Goal: Transaction & Acquisition: Purchase product/service

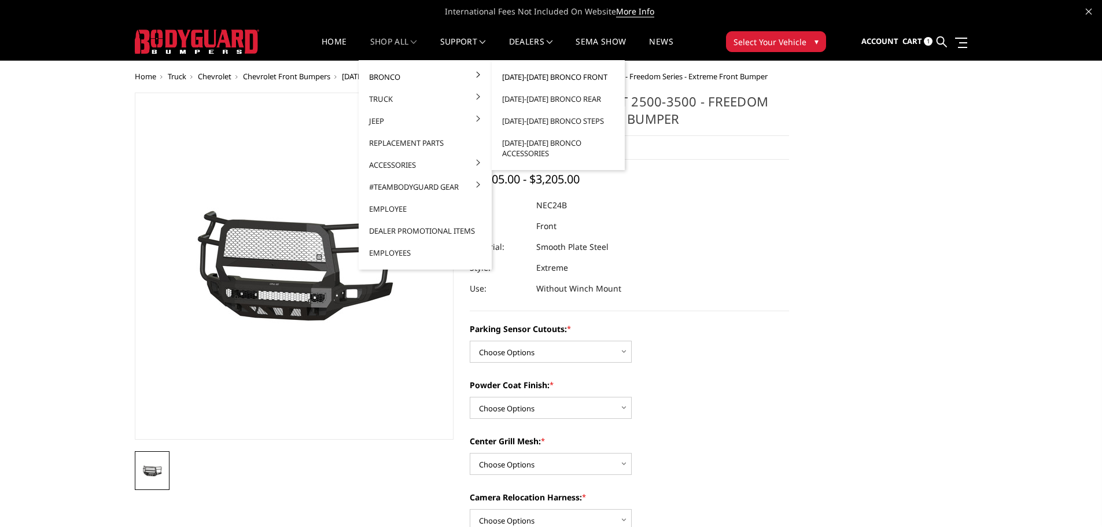
click at [580, 75] on link "[DATE]-[DATE] Bronco Front" at bounding box center [558, 77] width 124 height 22
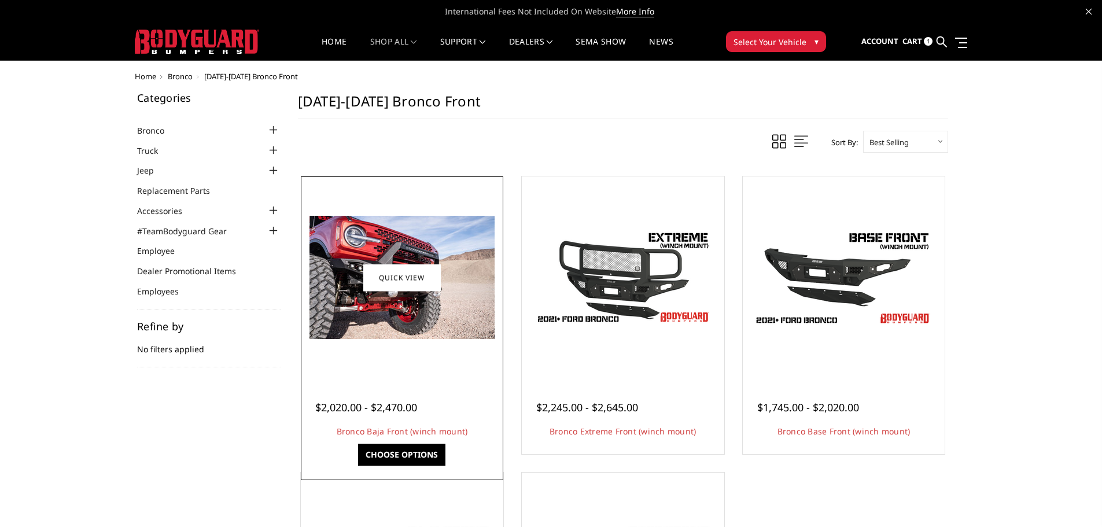
click at [431, 305] on img at bounding box center [401, 277] width 185 height 123
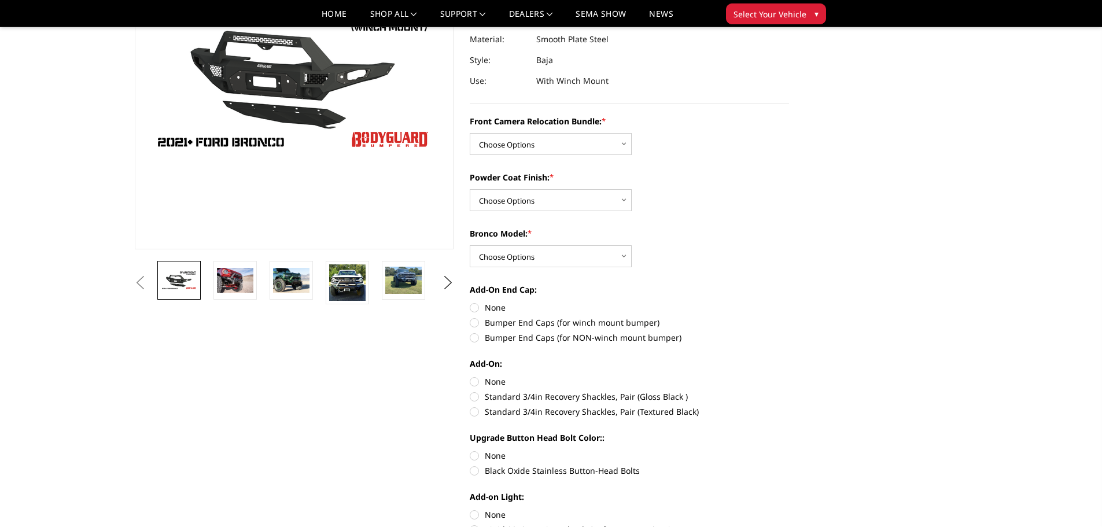
scroll to position [174, 0]
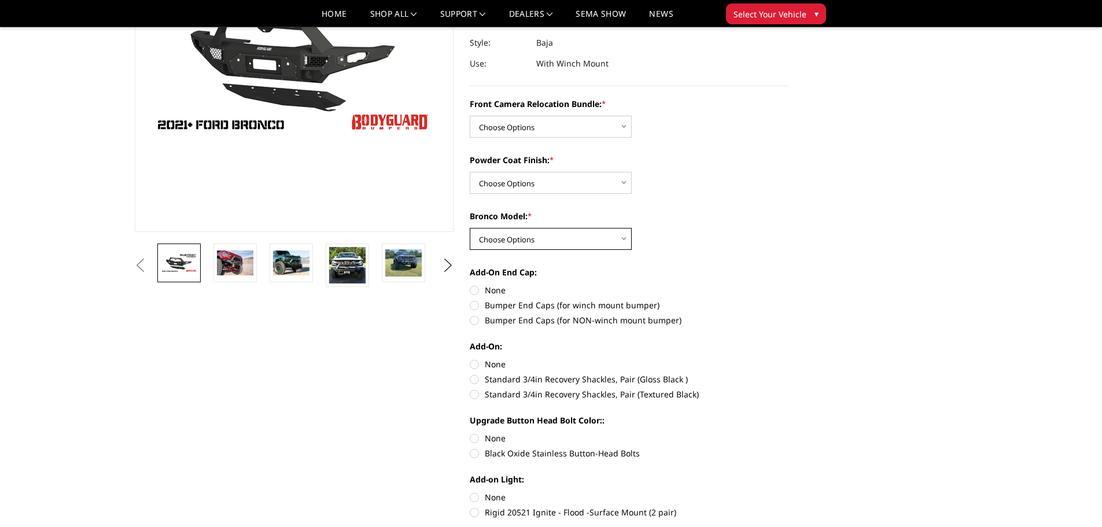
click at [597, 247] on select "Choose Options Raptor Base/Badlands/Wildtrak/etc." at bounding box center [551, 239] width 162 height 22
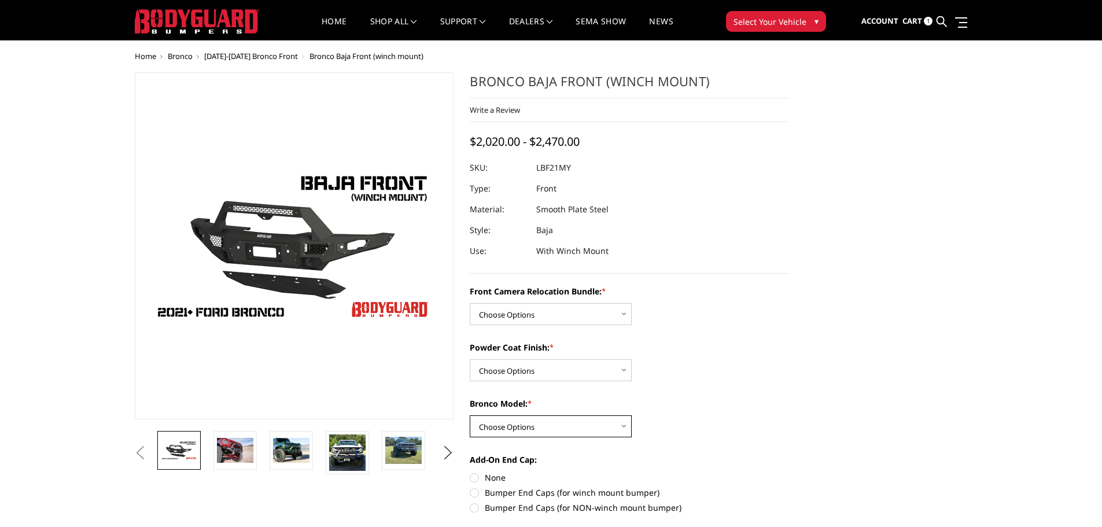
scroll to position [0, 0]
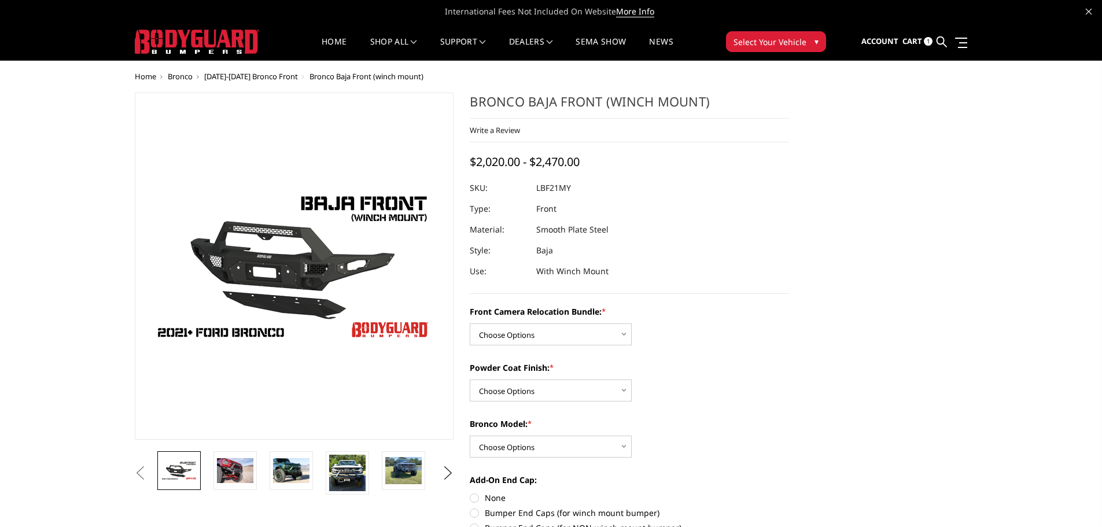
click at [255, 73] on span "[DATE]-[DATE] Bronco Front" at bounding box center [251, 76] width 94 height 10
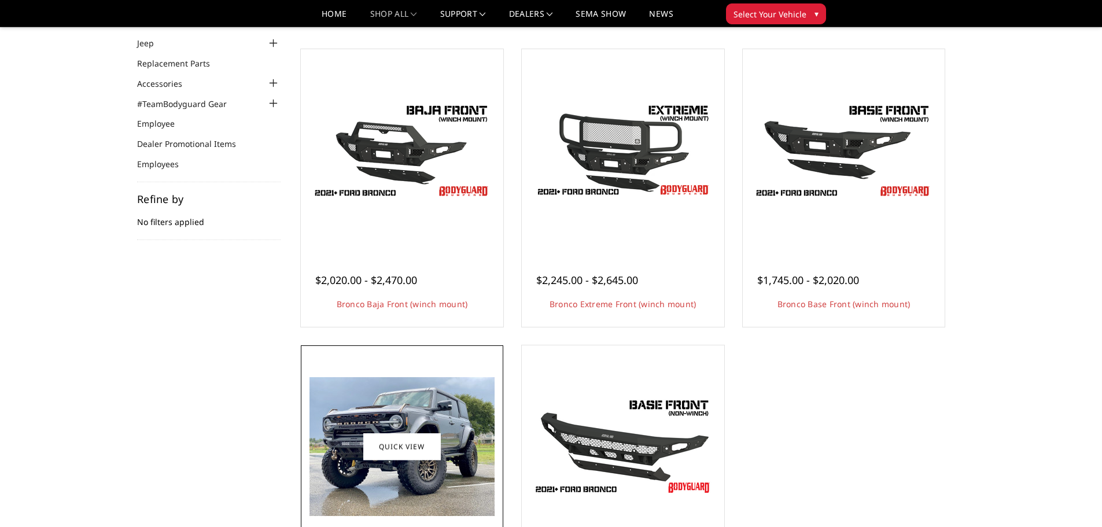
scroll to position [289, 0]
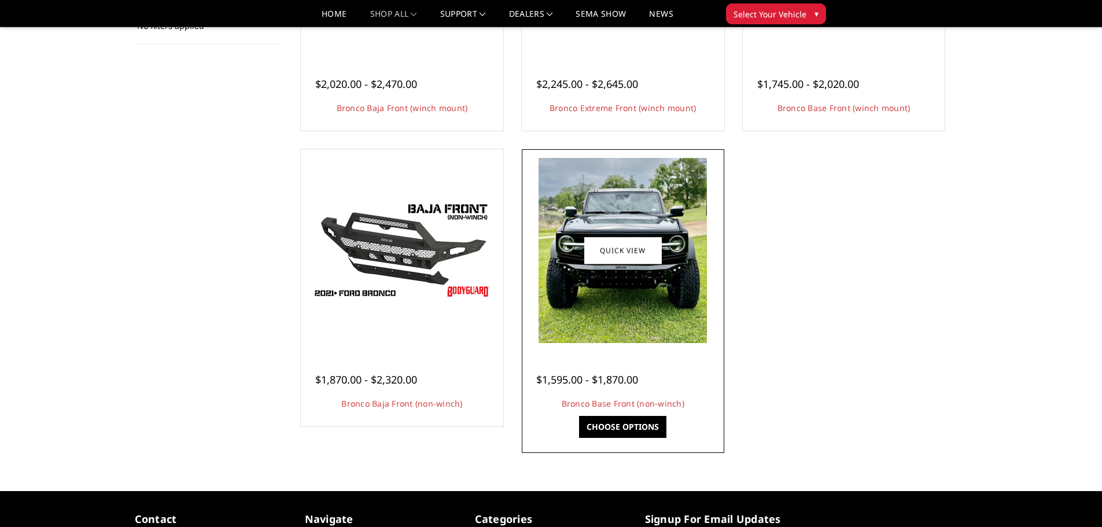
click at [600, 295] on img at bounding box center [623, 250] width 168 height 185
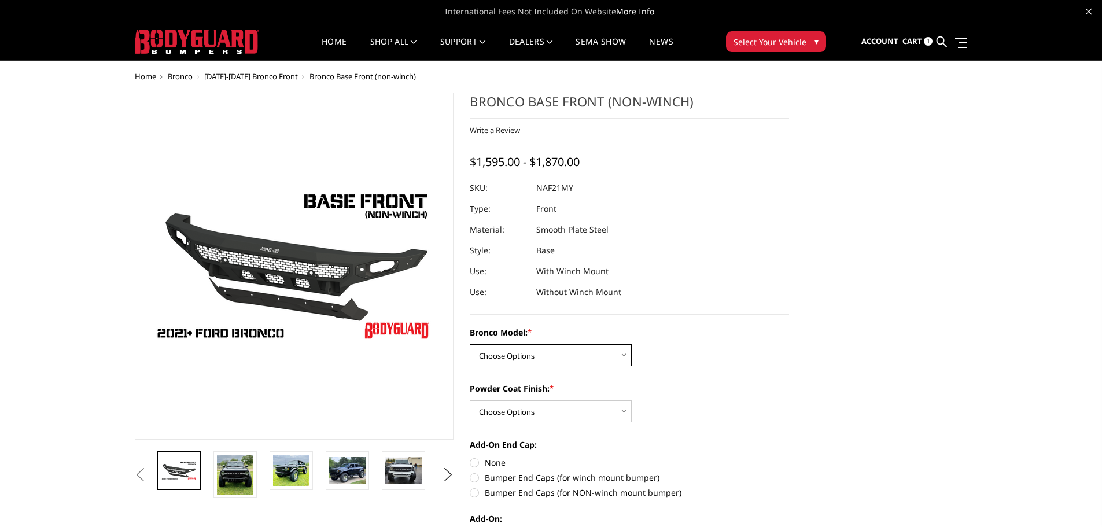
click at [617, 351] on select "Choose Options Base/Badlands/Wildtrak/etc. Raptor" at bounding box center [551, 355] width 162 height 22
select select "4029"
click at [470, 344] on select "Choose Options Base/Badlands/Wildtrak/etc. Raptor" at bounding box center [551, 355] width 162 height 22
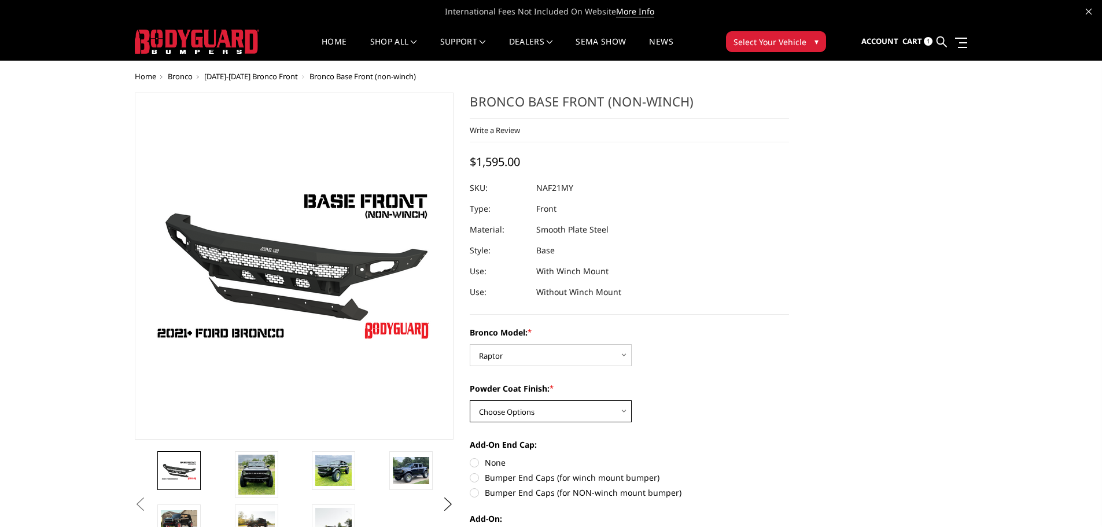
click at [596, 415] on select "Choose Options Bare Metal Textured Black Powder Coat" at bounding box center [551, 411] width 162 height 22
click at [266, 478] on img at bounding box center [256, 475] width 36 height 40
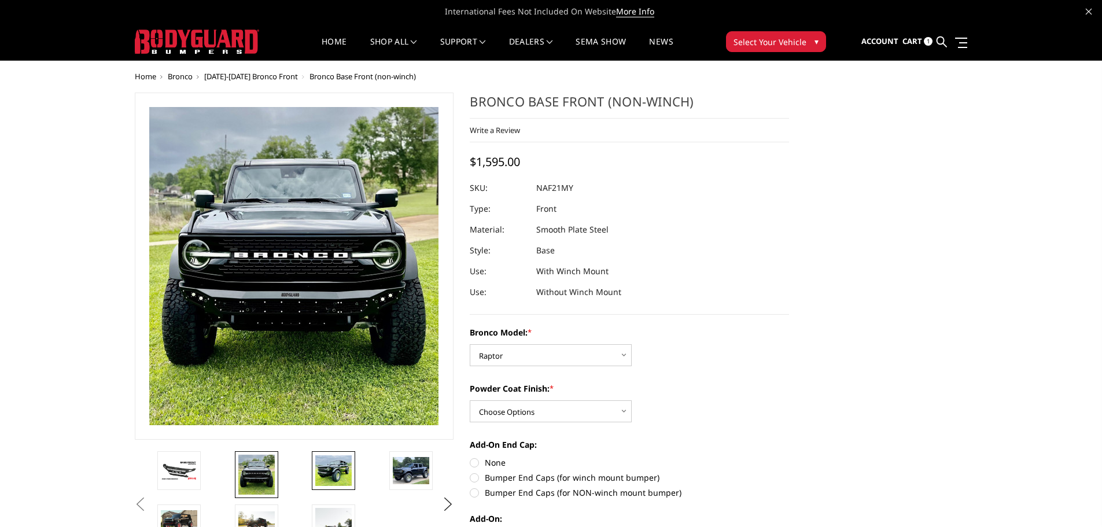
click at [323, 465] on img at bounding box center [333, 470] width 36 height 31
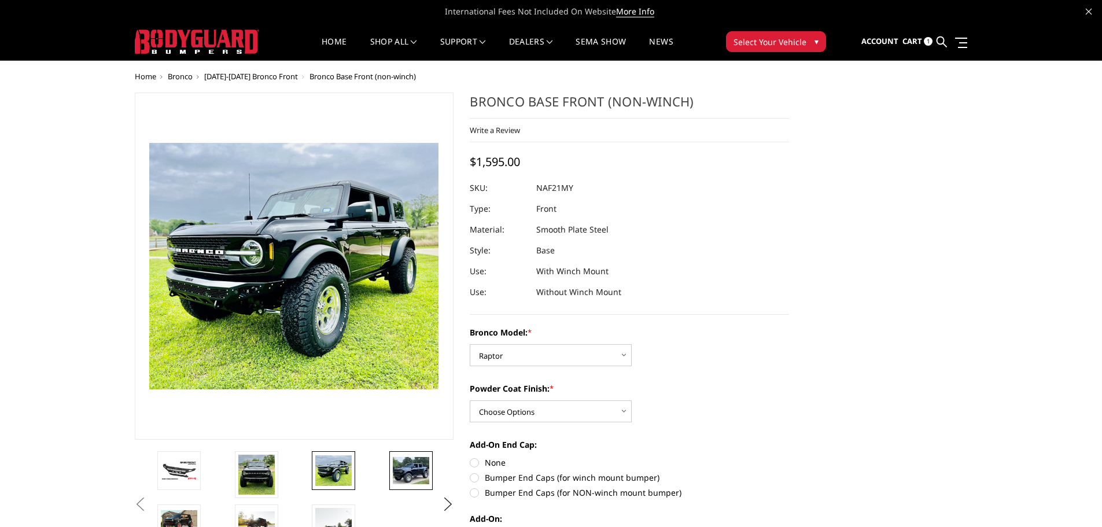
click at [403, 465] on img at bounding box center [411, 470] width 36 height 27
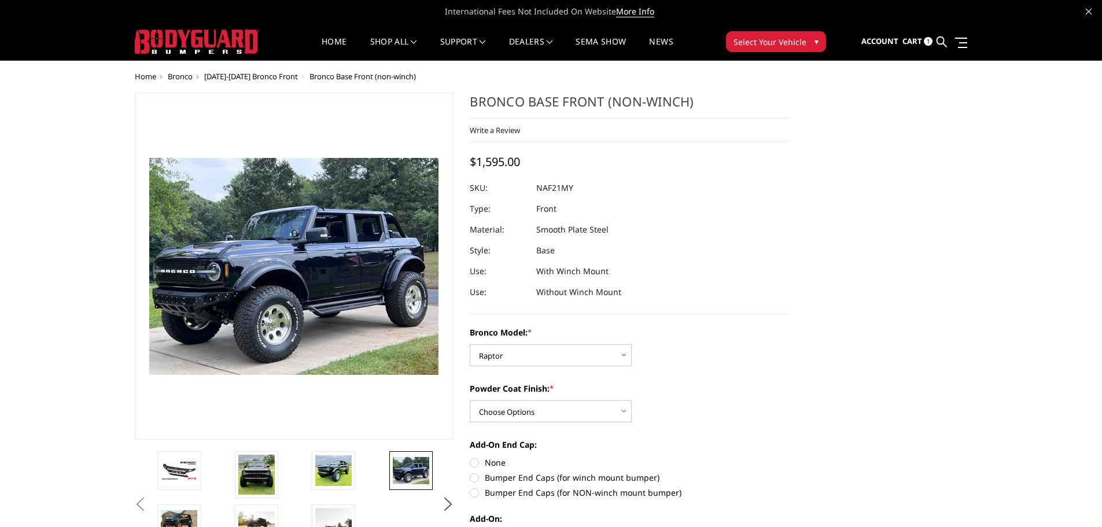
scroll to position [58, 0]
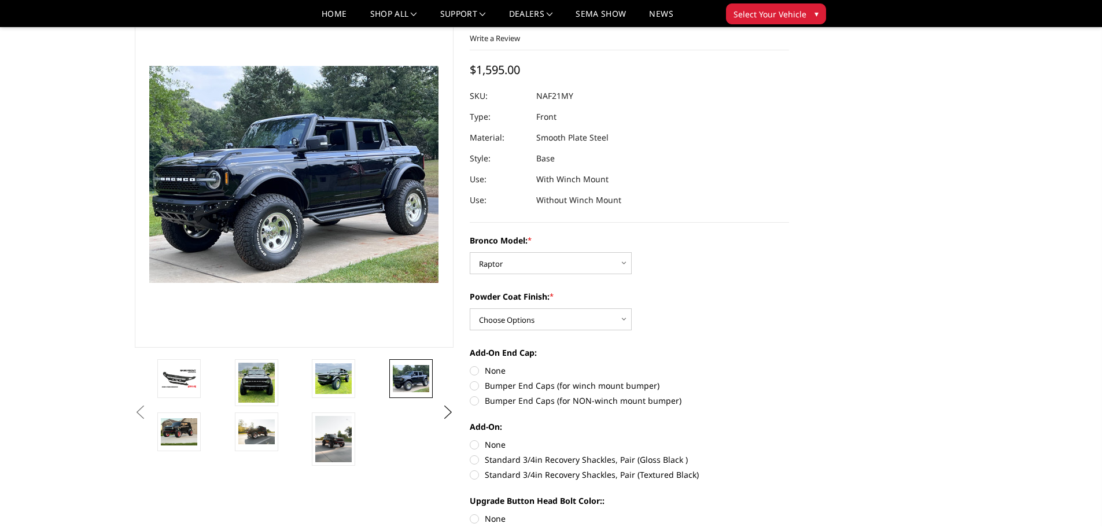
click at [141, 412] on button "Previous" at bounding box center [140, 412] width 17 height 17
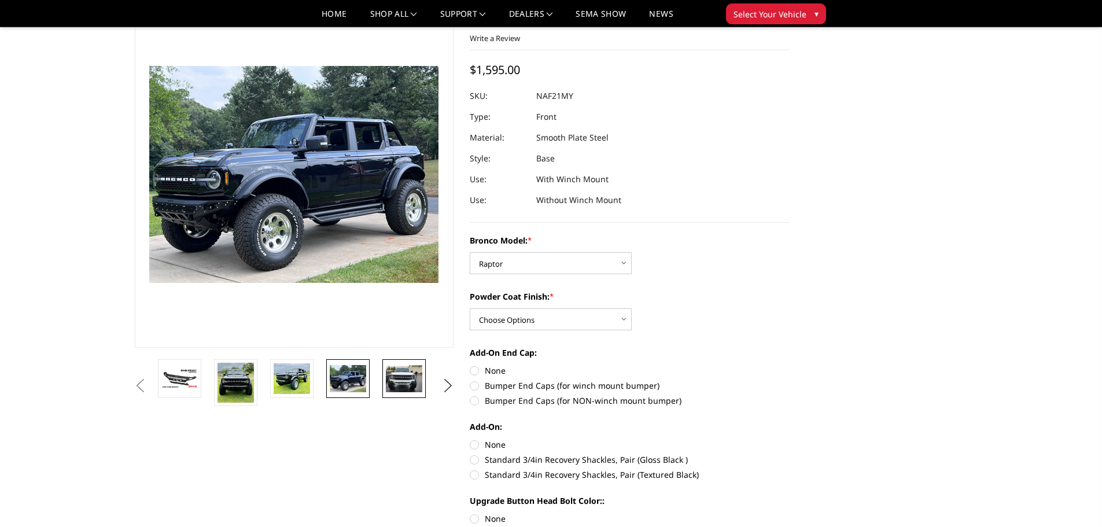
click at [396, 382] on img at bounding box center [404, 378] width 36 height 27
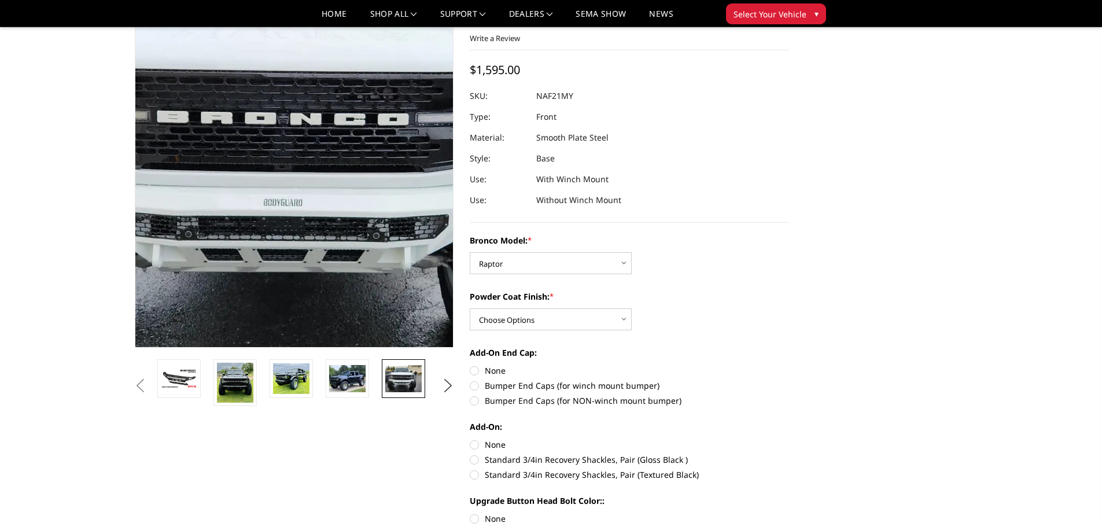
click at [277, 221] on img at bounding box center [318, 146] width 740 height 555
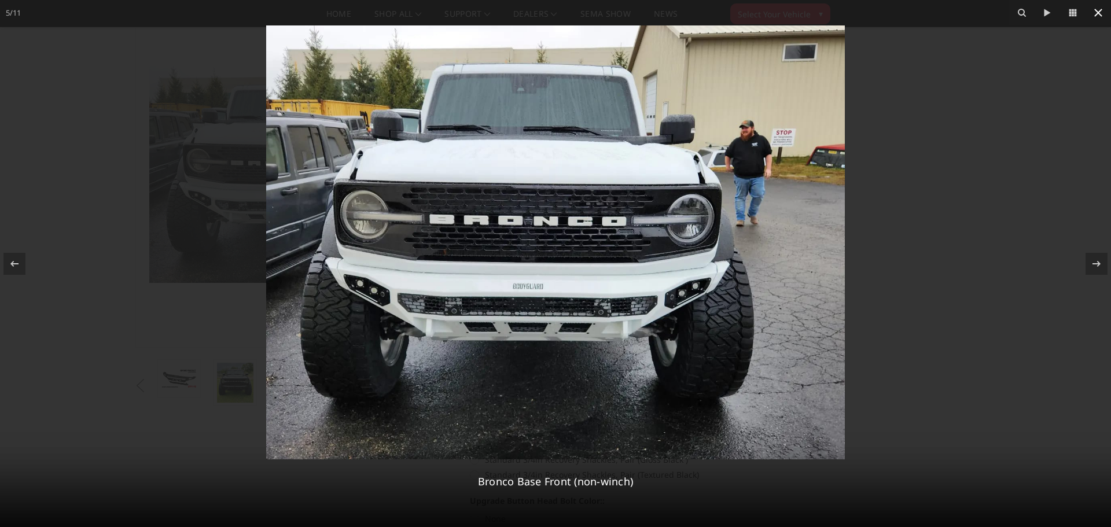
click at [1096, 14] on icon at bounding box center [1098, 13] width 8 height 8
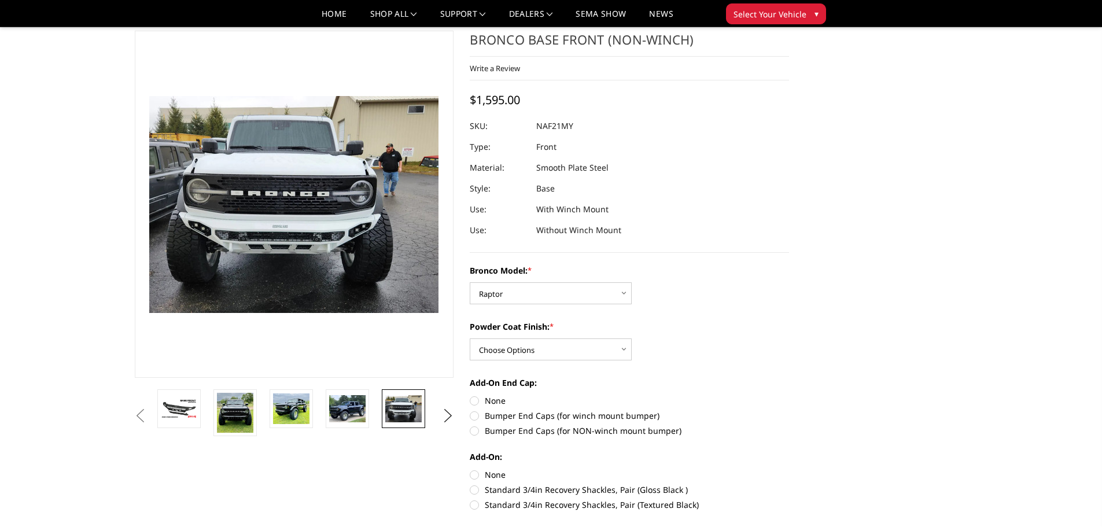
scroll to position [0, 0]
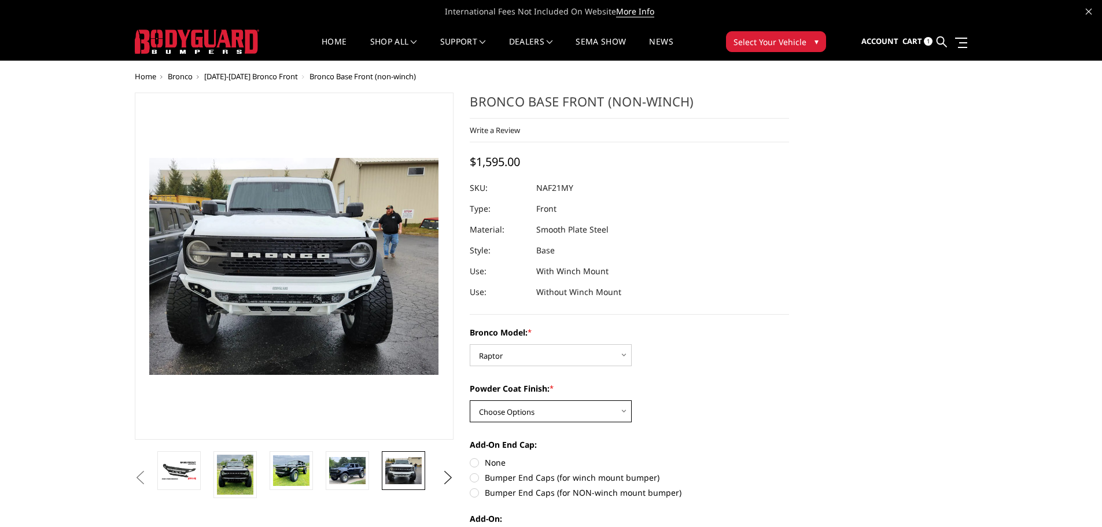
click at [607, 413] on select "Choose Options Bare Metal Textured Black Powder Coat" at bounding box center [551, 411] width 162 height 22
click at [690, 429] on div "Bronco Model: * Choose Options Base/Badlands/Wildtrak/etc. Raptor Powder Coat F…" at bounding box center [629, 536] width 319 height 421
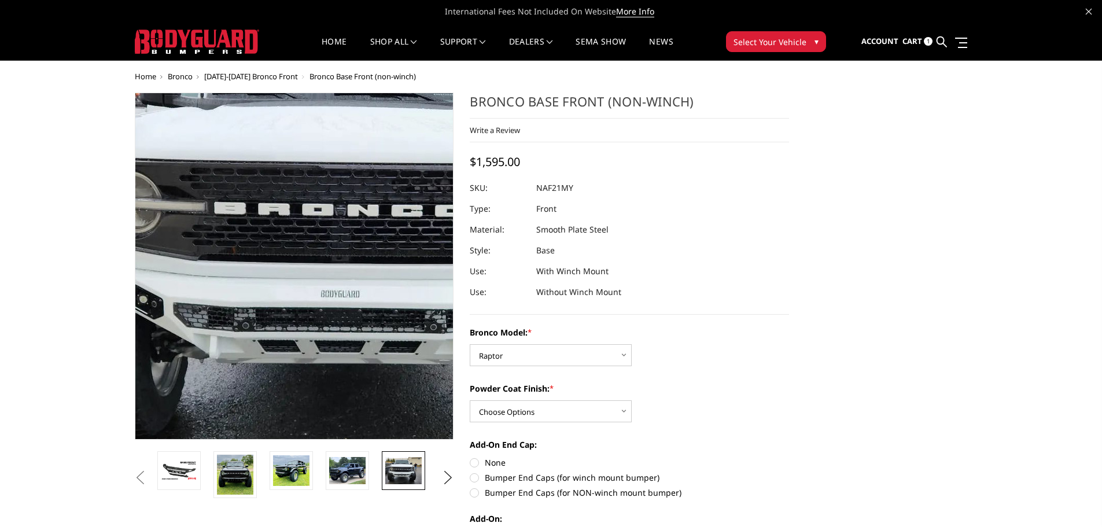
click at [233, 314] on img at bounding box center [375, 237] width 740 height 555
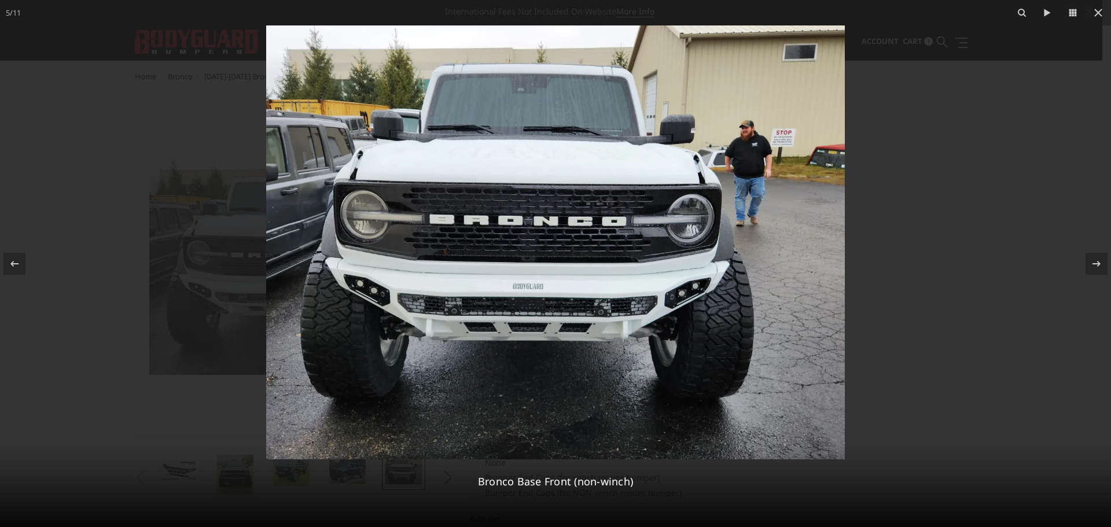
click at [484, 309] on img at bounding box center [555, 242] width 578 height 434
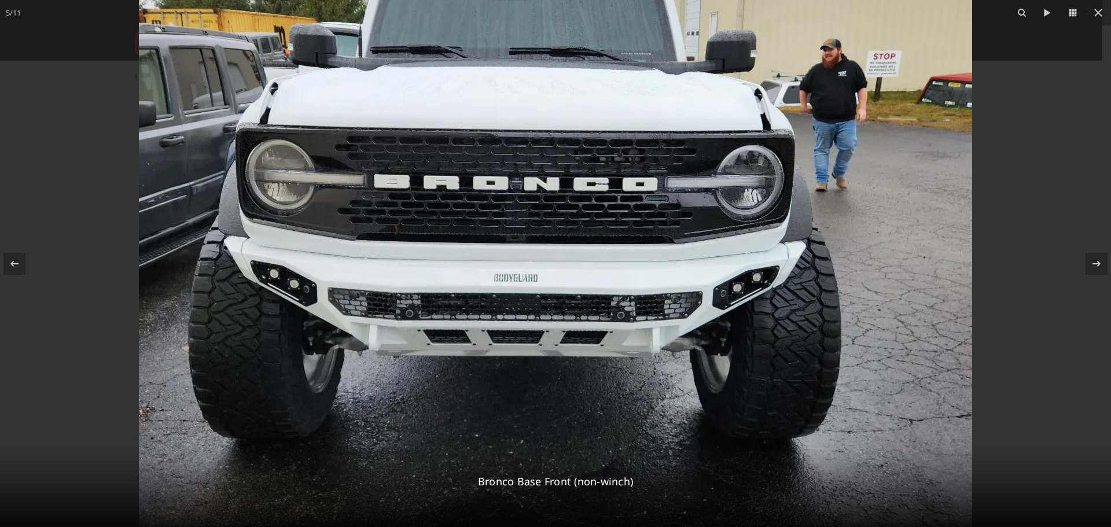
click at [484, 309] on img at bounding box center [555, 214] width 833 height 625
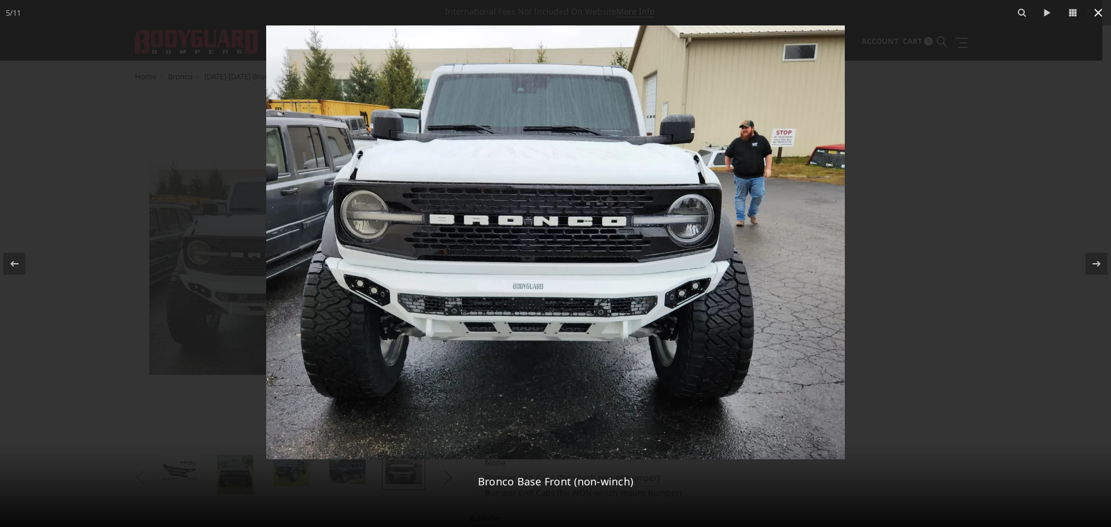
click at [1097, 13] on icon at bounding box center [1098, 13] width 8 height 8
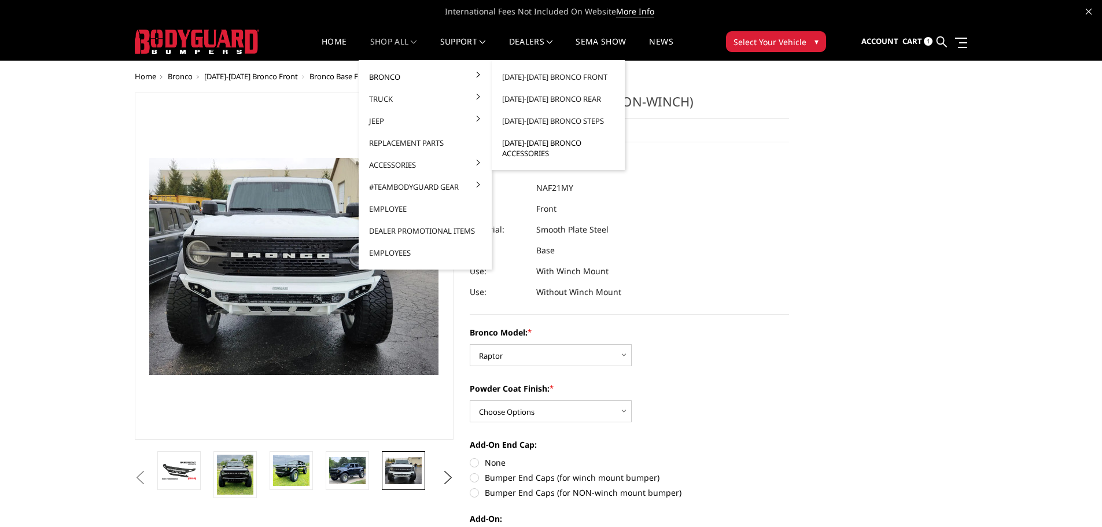
click at [514, 146] on link "[DATE]-[DATE] Bronco Accessories" at bounding box center [558, 148] width 124 height 32
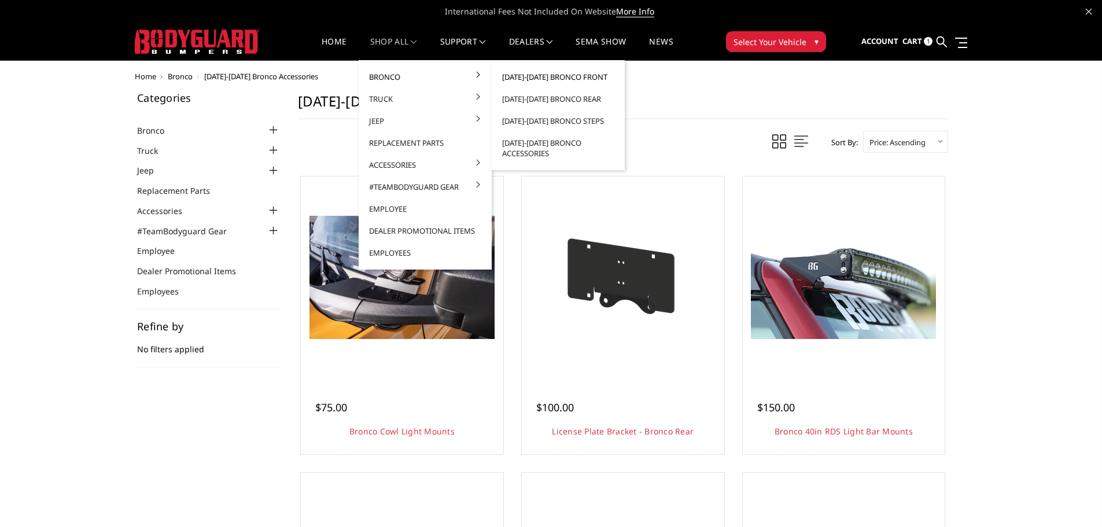
click at [541, 76] on link "[DATE]-[DATE] Bronco Front" at bounding box center [558, 77] width 124 height 22
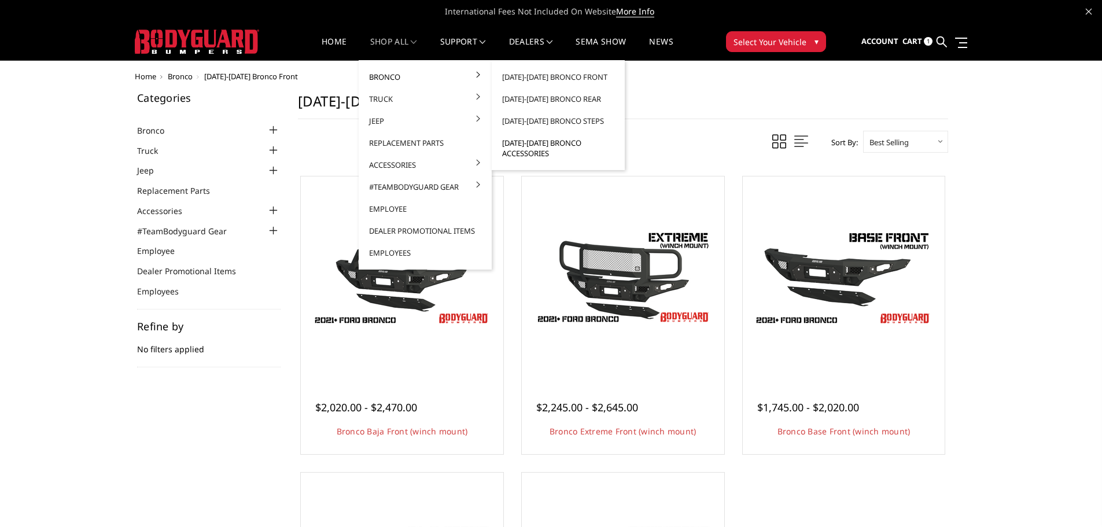
click at [524, 145] on link "[DATE]-[DATE] Bronco Accessories" at bounding box center [558, 148] width 124 height 32
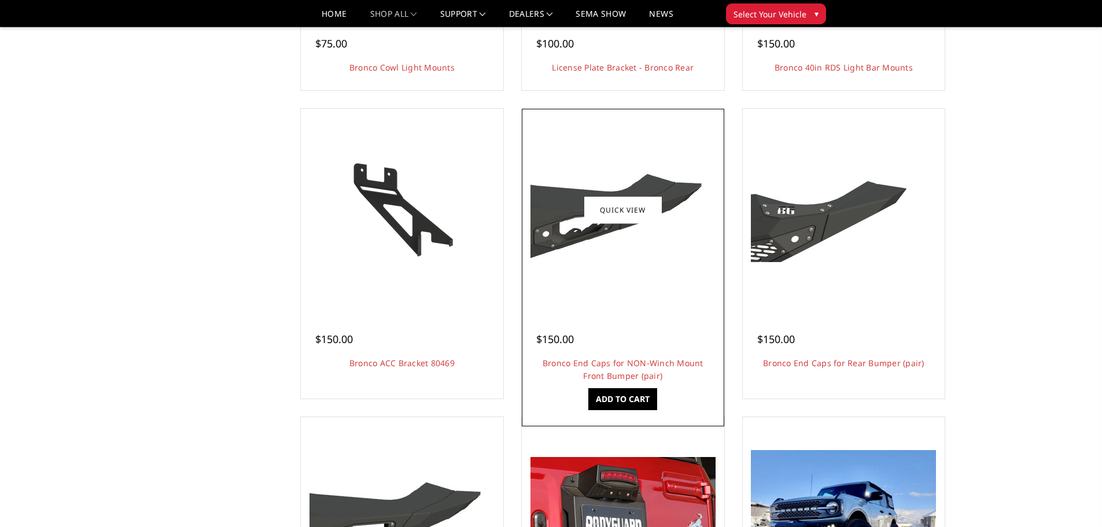
scroll to position [405, 0]
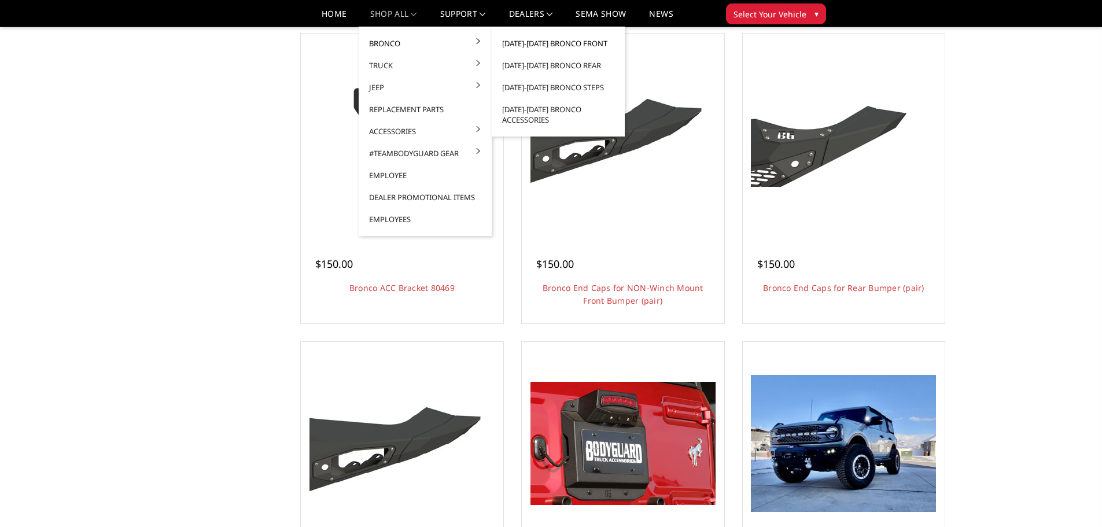
click at [588, 47] on link "[DATE]-[DATE] Bronco Front" at bounding box center [558, 43] width 124 height 22
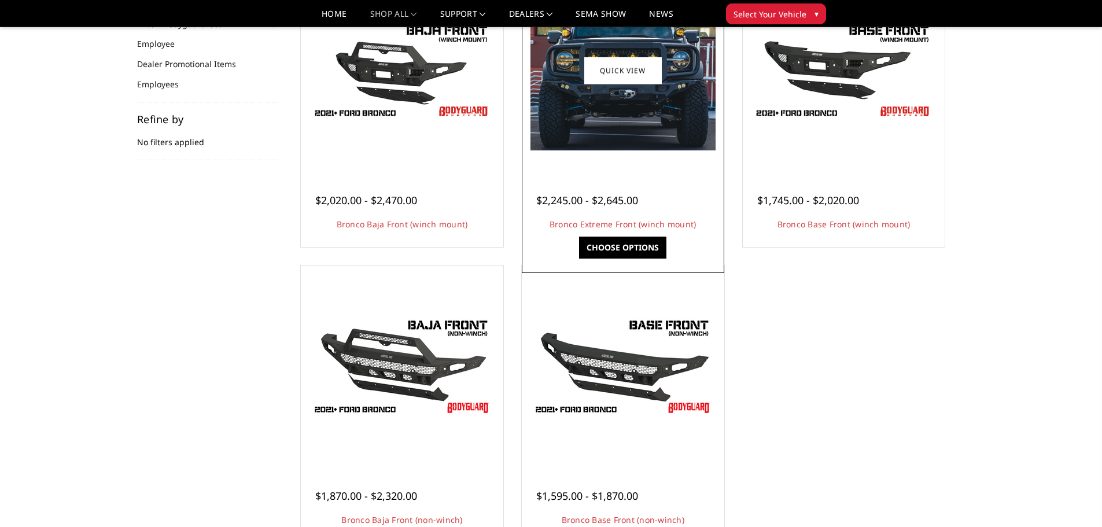
scroll to position [174, 0]
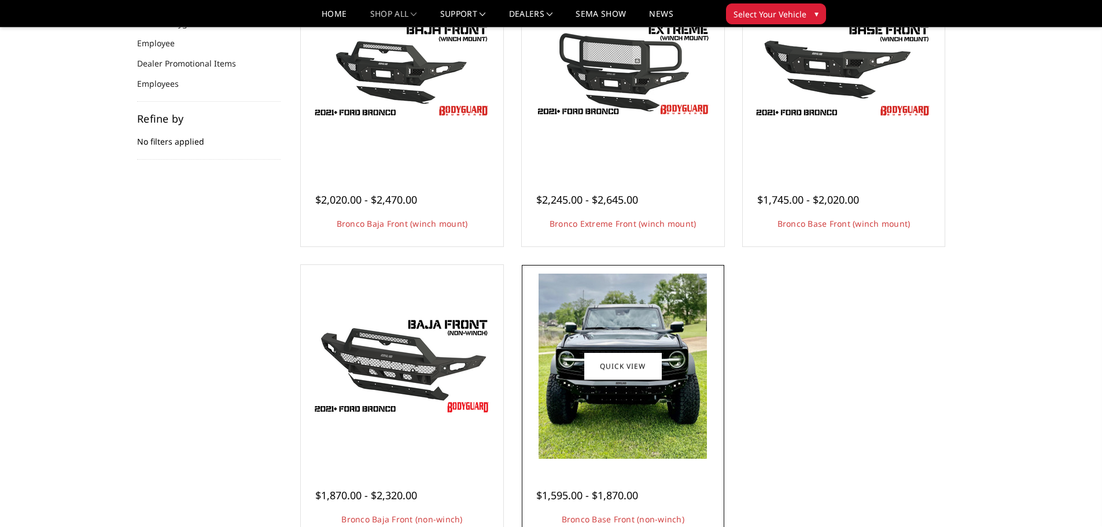
click at [600, 386] on img at bounding box center [623, 366] width 168 height 185
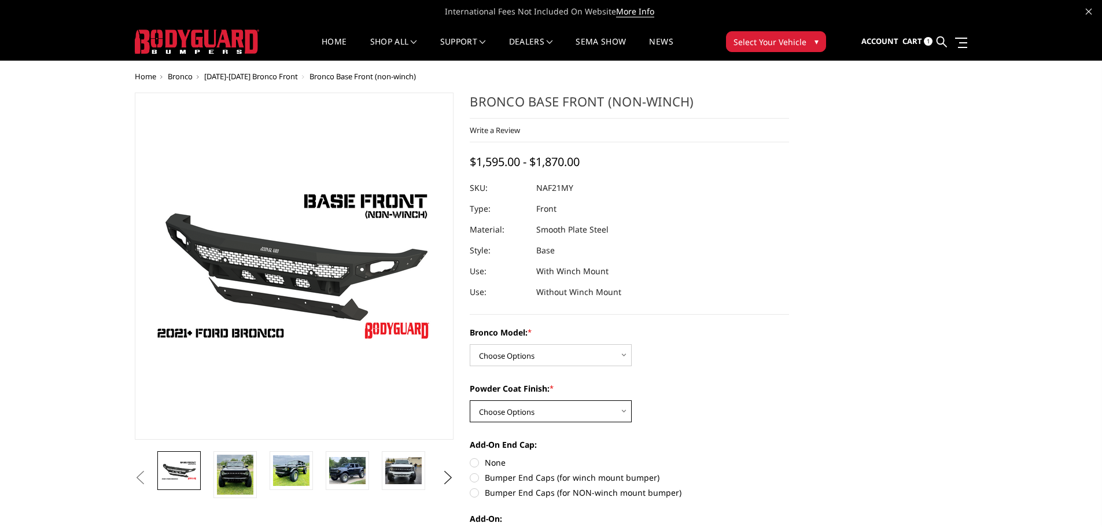
click at [611, 412] on select "Choose Options Bare Metal Textured Black Powder Coat" at bounding box center [551, 411] width 162 height 22
click at [684, 370] on div "Bronco Model: * Choose Options Base/Badlands/Wildtrak/etc. Raptor Powder Coat F…" at bounding box center [629, 536] width 319 height 421
click at [586, 355] on select "Choose Options Base/Badlands/Wildtrak/etc. Raptor" at bounding box center [551, 355] width 162 height 22
click at [661, 357] on div "Bronco Model: * Choose Options Base/Badlands/Wildtrak/etc. Raptor" at bounding box center [629, 346] width 319 height 40
click at [591, 359] on select "Choose Options Base/Badlands/Wildtrak/etc. Raptor" at bounding box center [551, 355] width 162 height 22
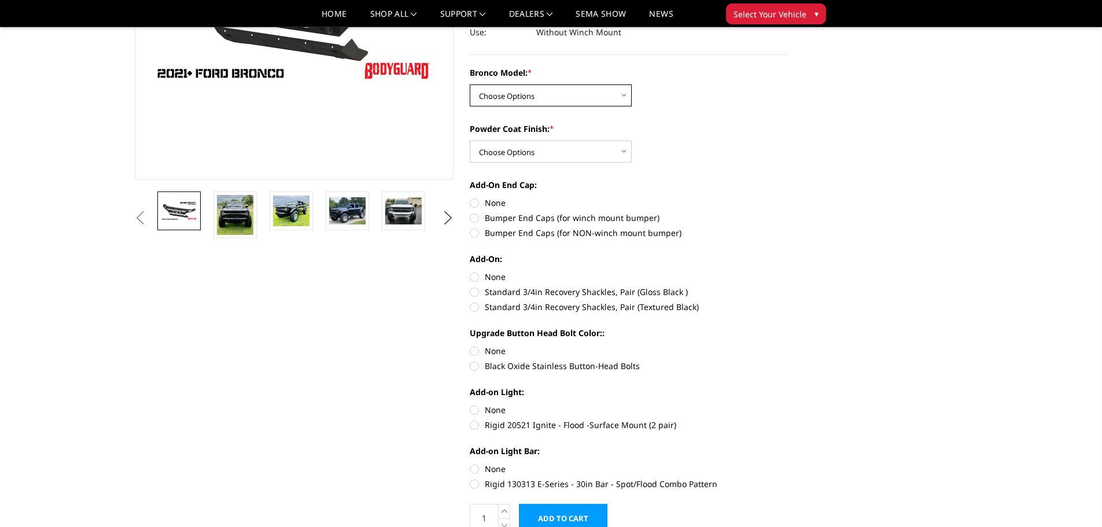
scroll to position [231, 0]
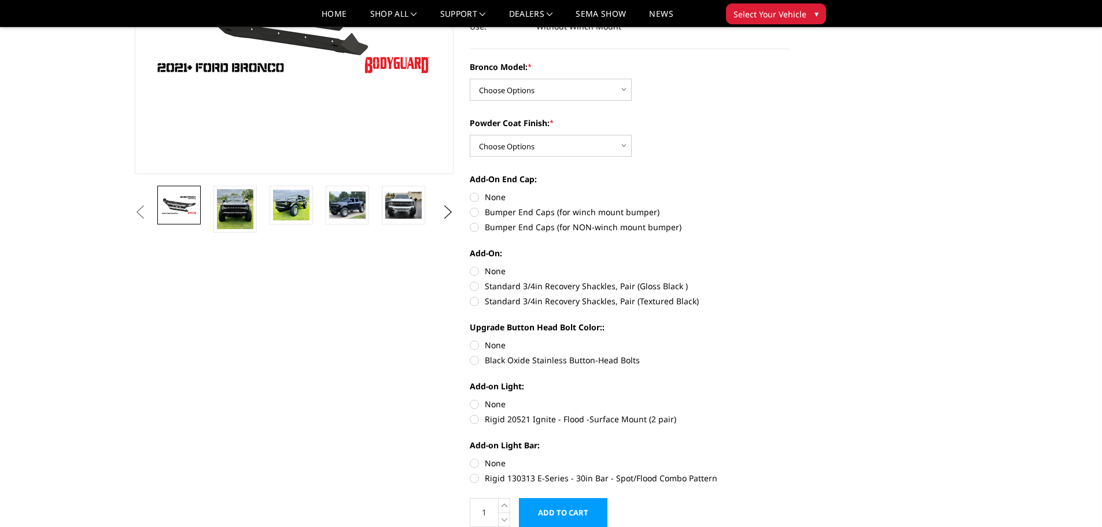
click at [472, 212] on label "Bumper End Caps (for winch mount bumper)" at bounding box center [629, 212] width 319 height 12
click at [789, 191] on input "Bumper End Caps (for winch mount bumper)" at bounding box center [789, 191] width 1 height 1
radio input "true"
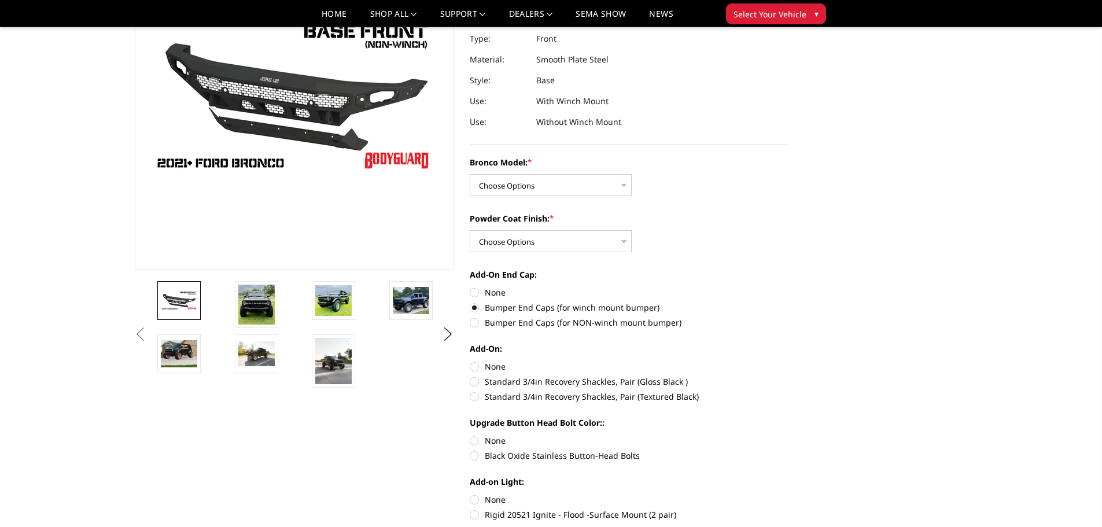
scroll to position [116, 0]
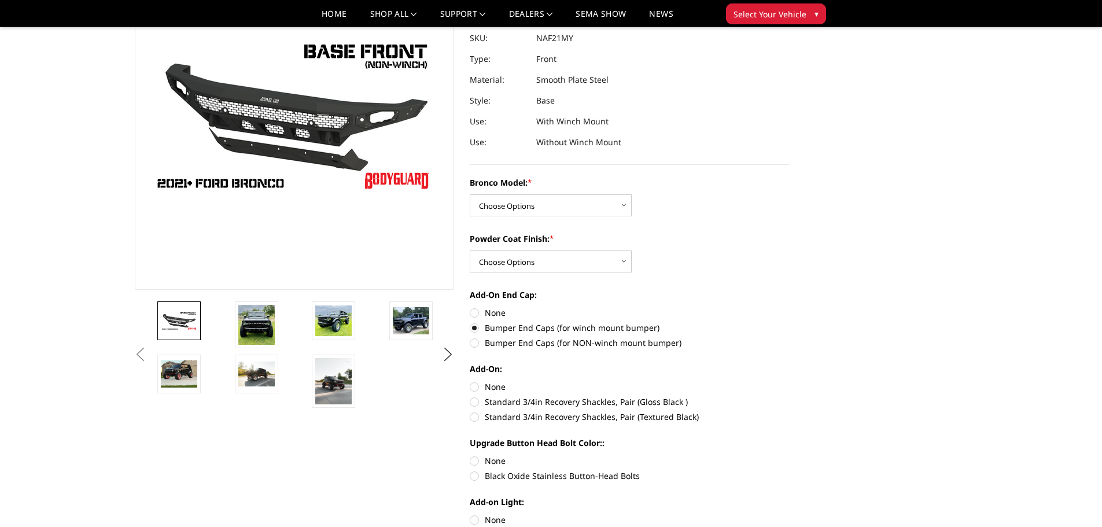
click at [471, 384] on label "None" at bounding box center [629, 387] width 319 height 12
click at [470, 381] on input "None" at bounding box center [470, 381] width 1 height 1
radio input "true"
click at [476, 462] on label "None" at bounding box center [629, 461] width 319 height 12
click at [470, 455] on input "None" at bounding box center [470, 455] width 1 height 1
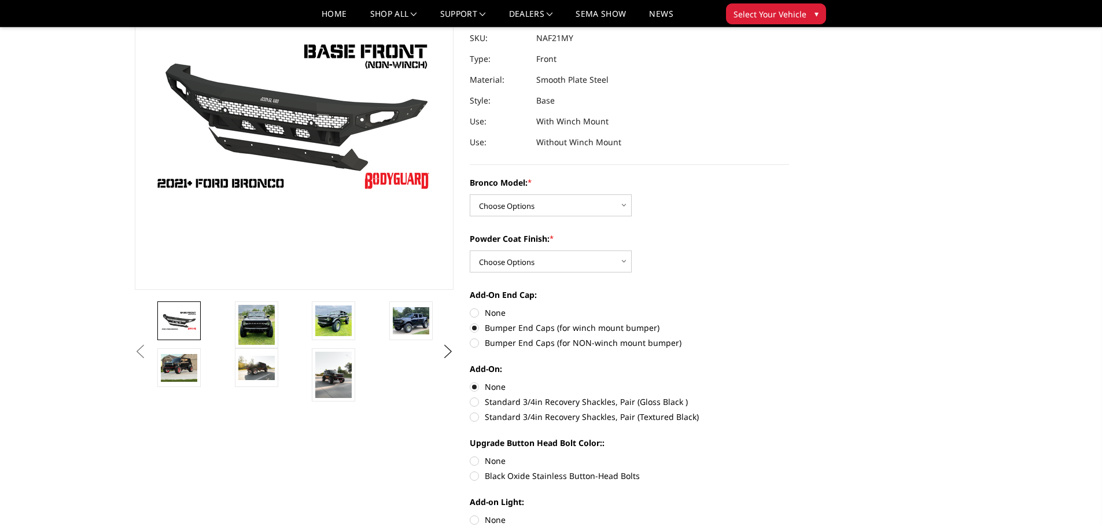
radio input "true"
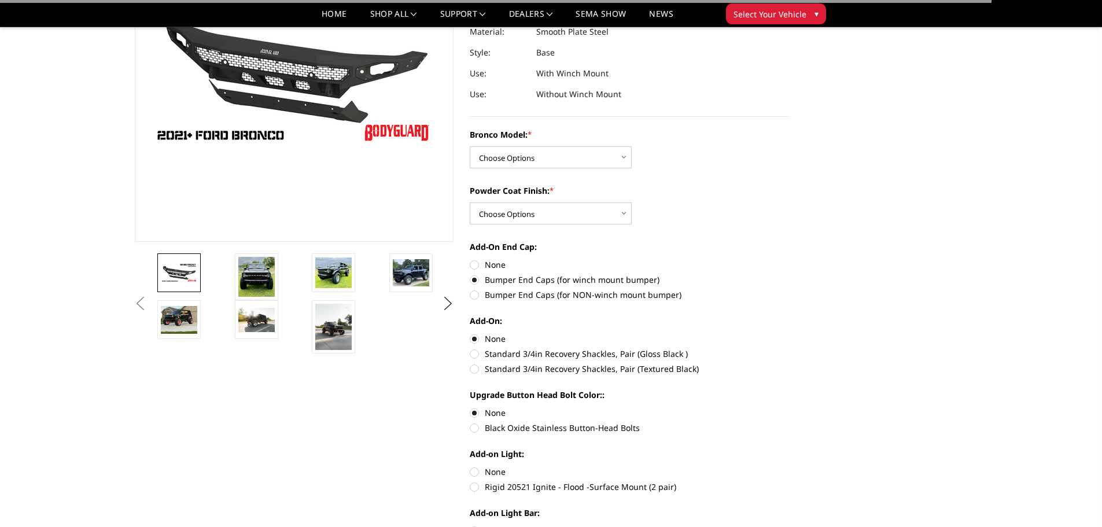
scroll to position [231, 0]
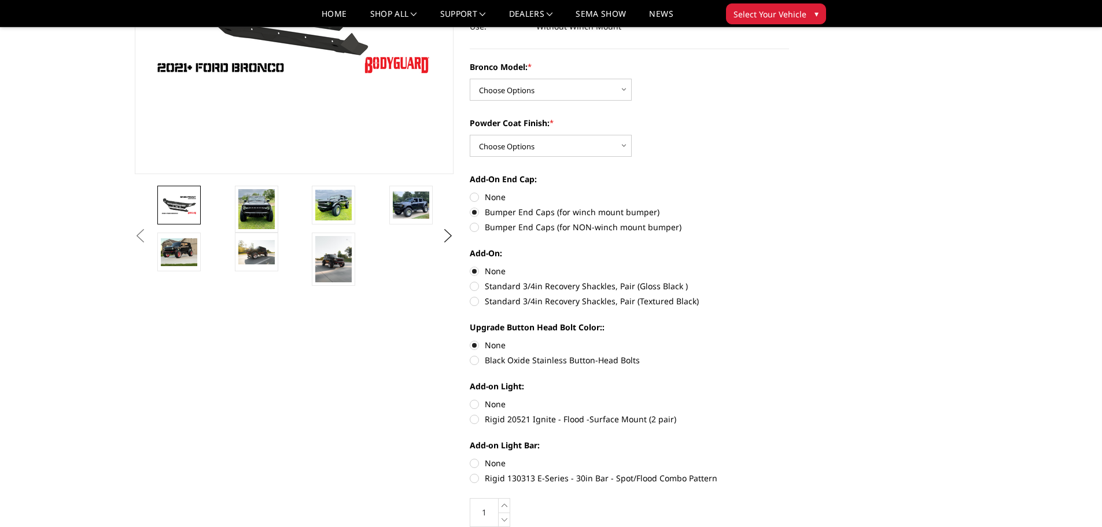
click at [477, 405] on label "None" at bounding box center [629, 404] width 319 height 12
click at [470, 399] on input "None" at bounding box center [470, 398] width 1 height 1
radio input "true"
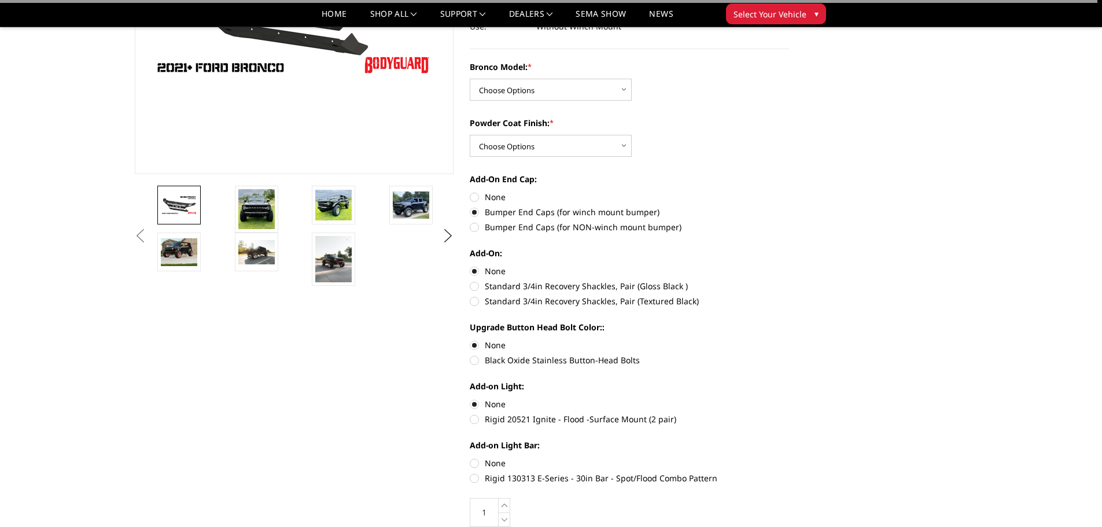
click at [474, 462] on label "None" at bounding box center [629, 463] width 319 height 12
click at [470, 458] on input "None" at bounding box center [470, 457] width 1 height 1
radio input "true"
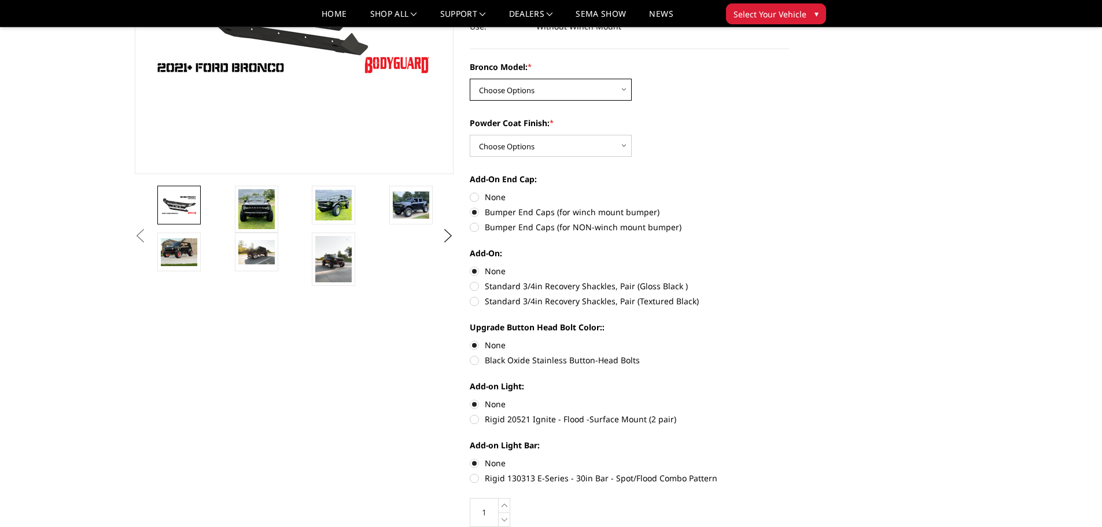
click at [566, 84] on select "Choose Options Base/Badlands/Wildtrak/etc. Raptor" at bounding box center [551, 90] width 162 height 22
select select "4029"
click at [470, 79] on select "Choose Options Base/Badlands/Wildtrak/etc. Raptor" at bounding box center [551, 90] width 162 height 22
click at [554, 146] on select "Choose Options Bare Metal Textured Black Powder Coat" at bounding box center [551, 146] width 162 height 22
select select "4030"
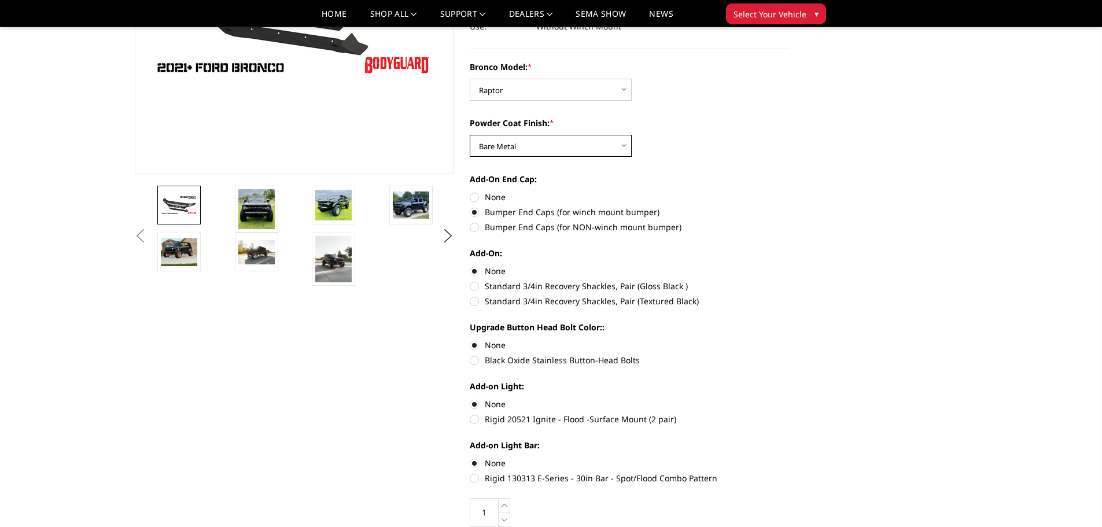
click at [470, 135] on select "Choose Options Bare Metal Textured Black Powder Coat" at bounding box center [551, 146] width 162 height 22
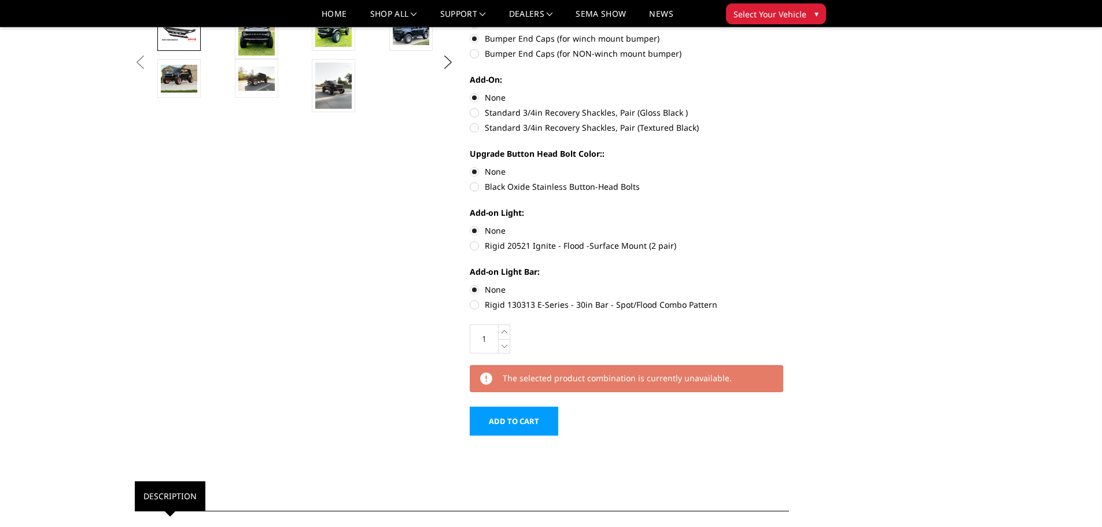
scroll to position [347, 0]
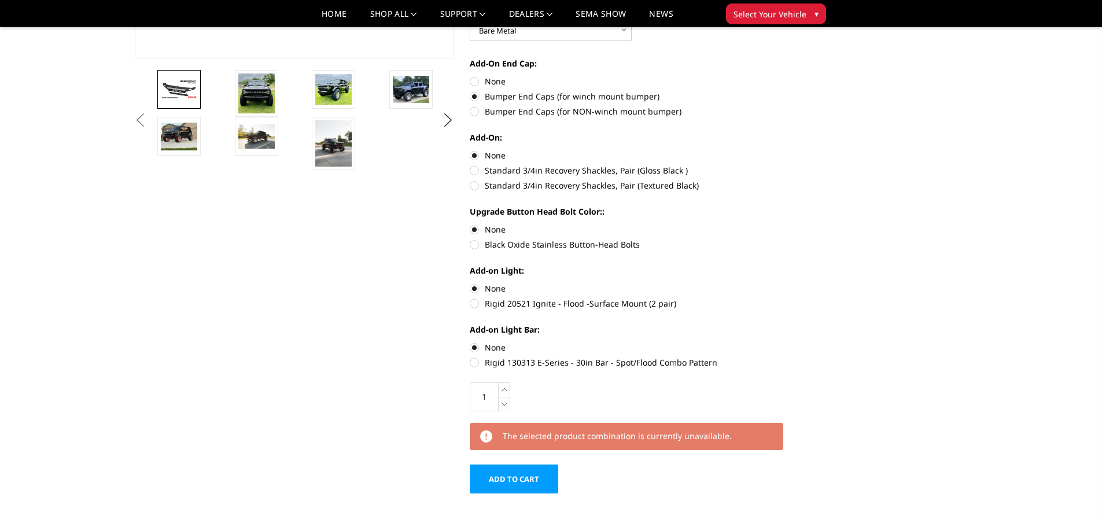
click at [139, 126] on button "Previous" at bounding box center [140, 120] width 17 height 17
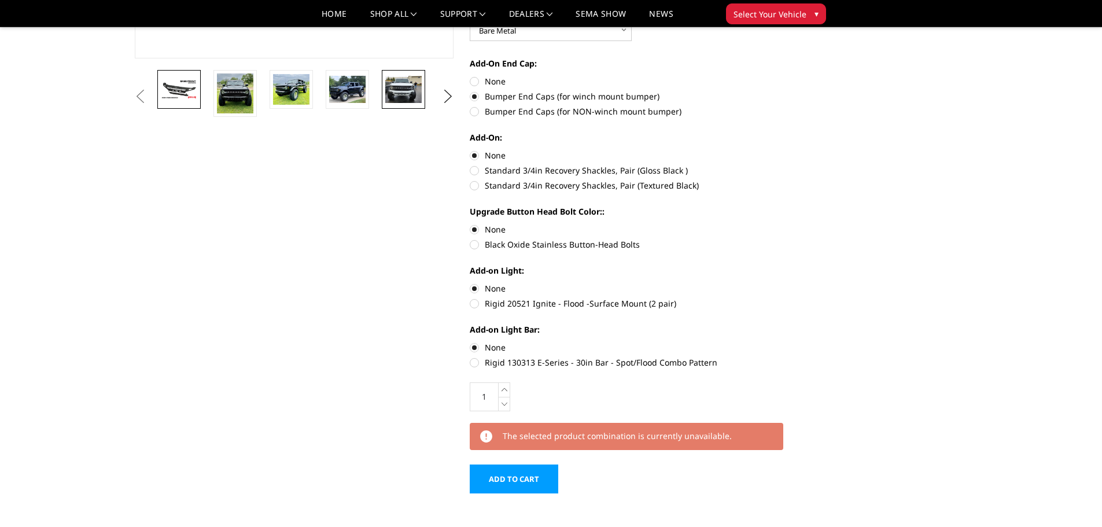
click at [411, 99] on img at bounding box center [403, 89] width 36 height 27
click at [403, 87] on img at bounding box center [403, 89] width 36 height 27
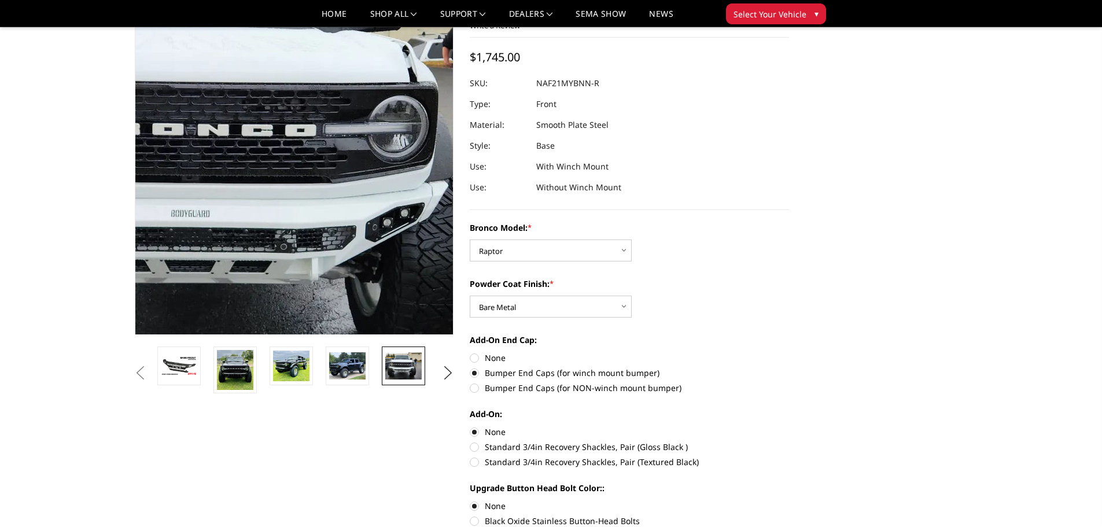
scroll to position [58, 0]
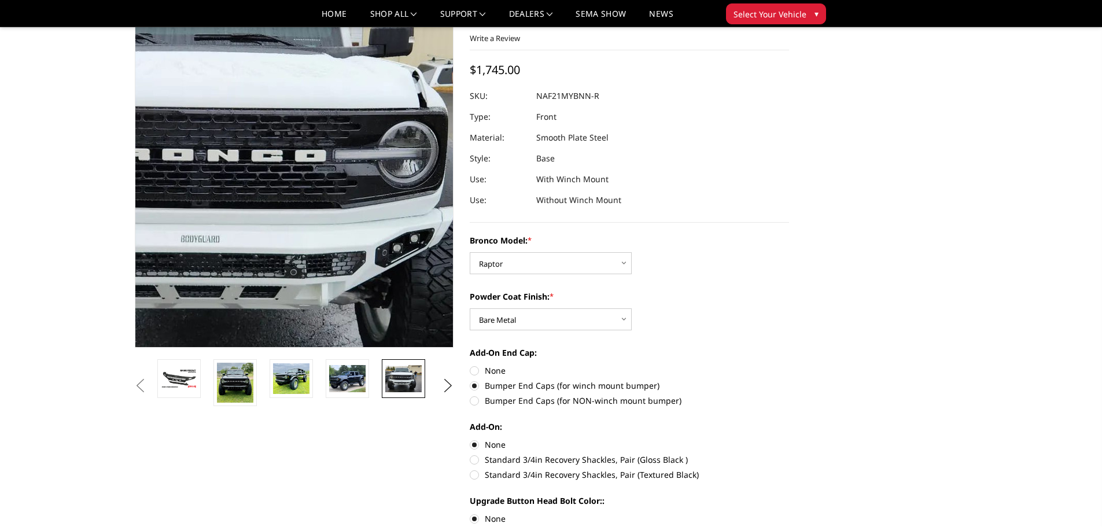
click at [339, 161] on img at bounding box center [235, 182] width 740 height 555
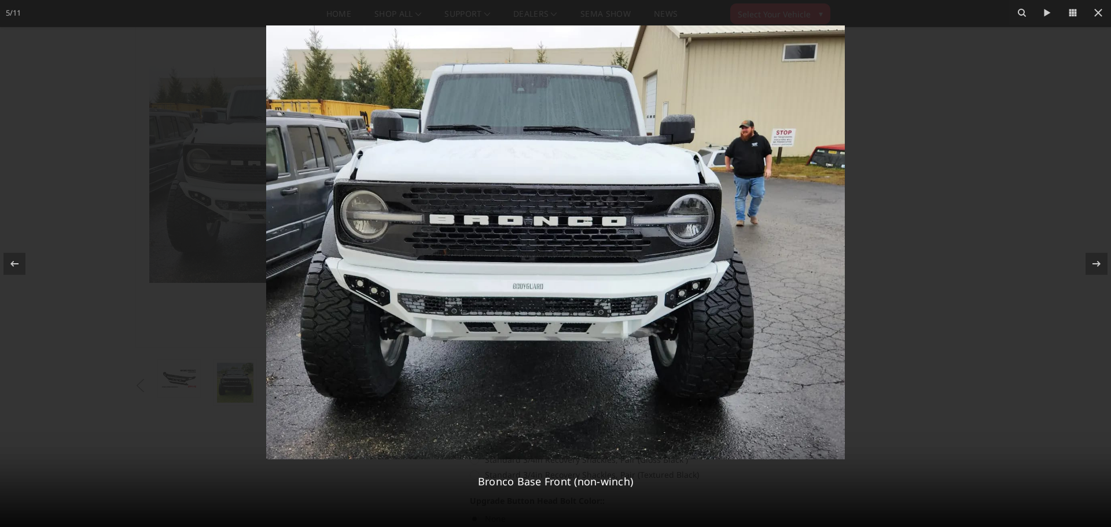
click at [390, 307] on img at bounding box center [555, 242] width 578 height 434
click at [315, 293] on img at bounding box center [555, 242] width 578 height 434
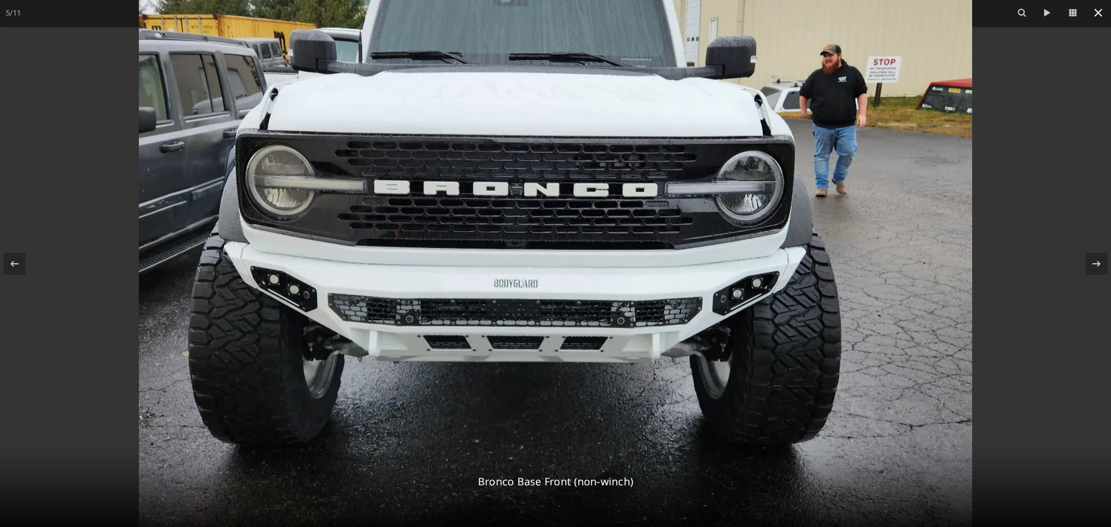
click at [1096, 14] on icon at bounding box center [1098, 13] width 8 height 8
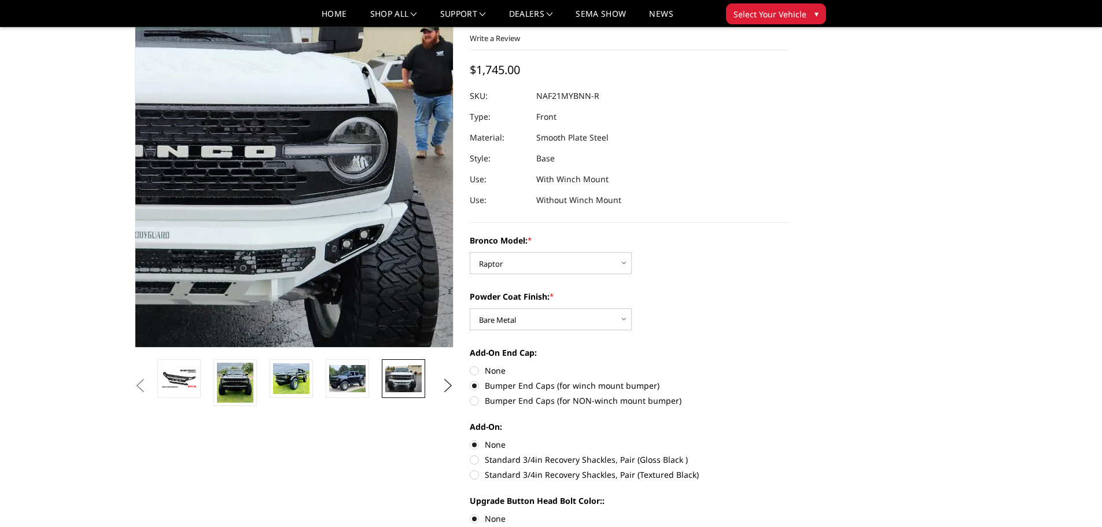
click at [347, 178] on img at bounding box center [185, 178] width 740 height 555
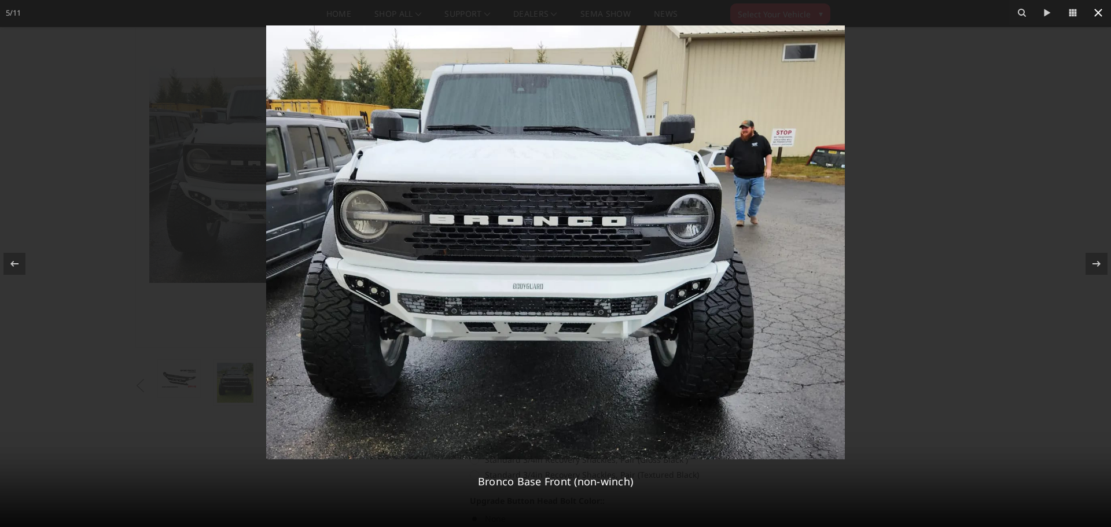
click at [1101, 14] on icon at bounding box center [1098, 13] width 14 height 14
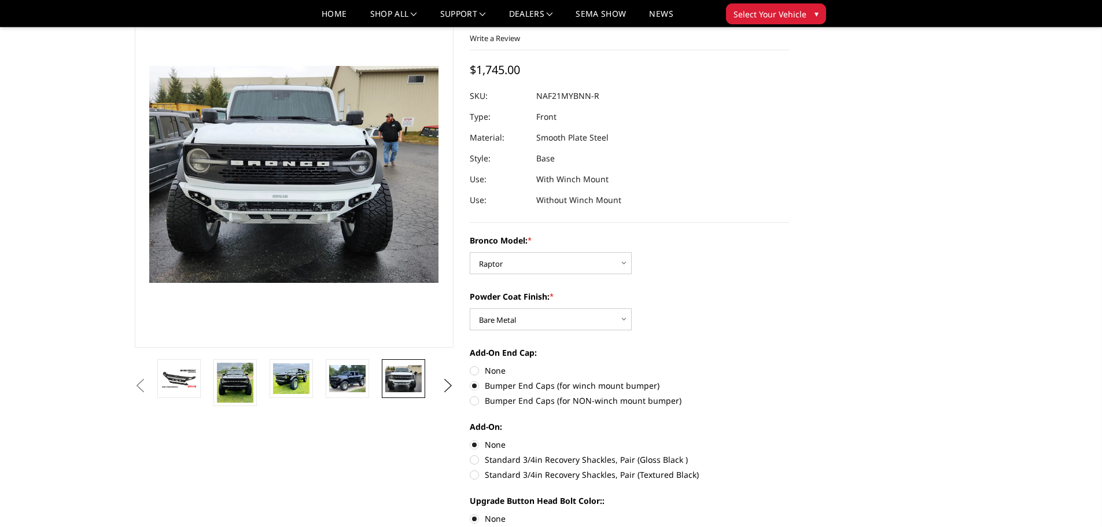
click at [476, 370] on label "None" at bounding box center [629, 370] width 319 height 12
click at [470, 365] on input "None" at bounding box center [470, 364] width 1 height 1
radio input "true"
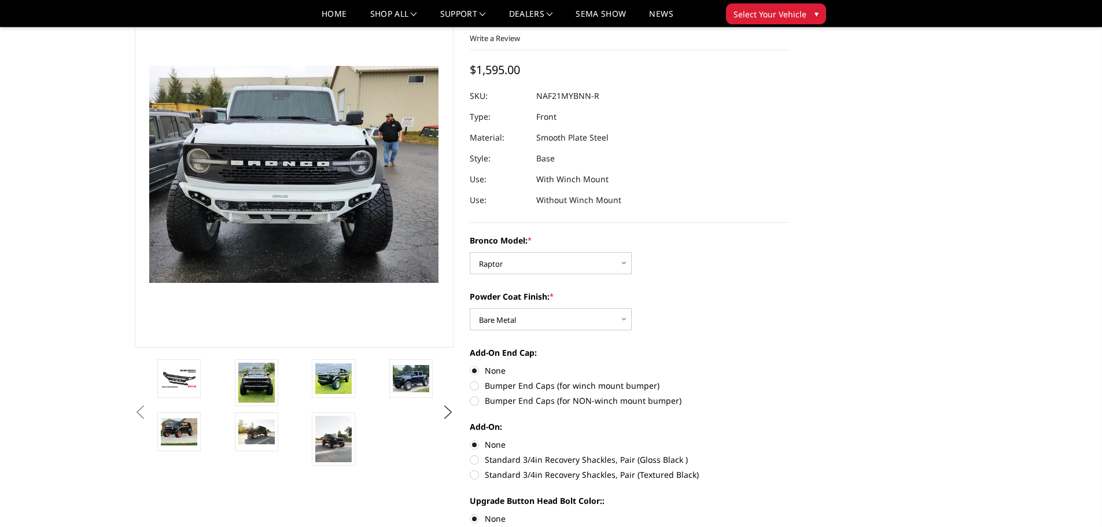
click at [476, 387] on label "Bumper End Caps (for winch mount bumper)" at bounding box center [629, 385] width 319 height 12
click at [789, 365] on input "Bumper End Caps (for winch mount bumper)" at bounding box center [789, 364] width 1 height 1
radio input "true"
click at [474, 371] on label "None" at bounding box center [629, 370] width 319 height 12
click at [470, 365] on input "None" at bounding box center [470, 364] width 1 height 1
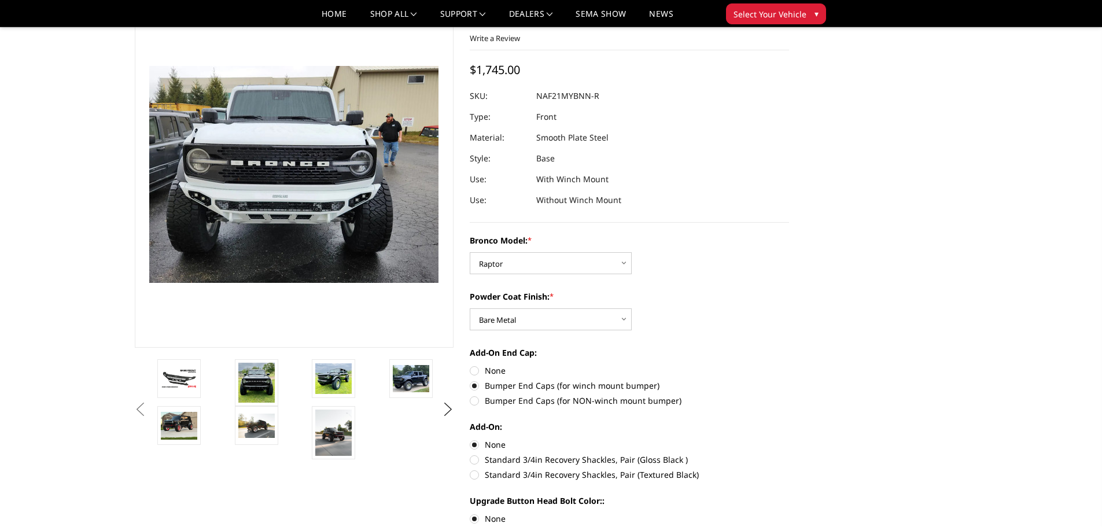
radio input "true"
click at [472, 388] on label "Bumper End Caps (for winch mount bumper)" at bounding box center [629, 385] width 319 height 12
click at [789, 365] on input "Bumper End Caps (for winch mount bumper)" at bounding box center [789, 364] width 1 height 1
radio input "true"
click at [474, 371] on label "None" at bounding box center [629, 370] width 319 height 12
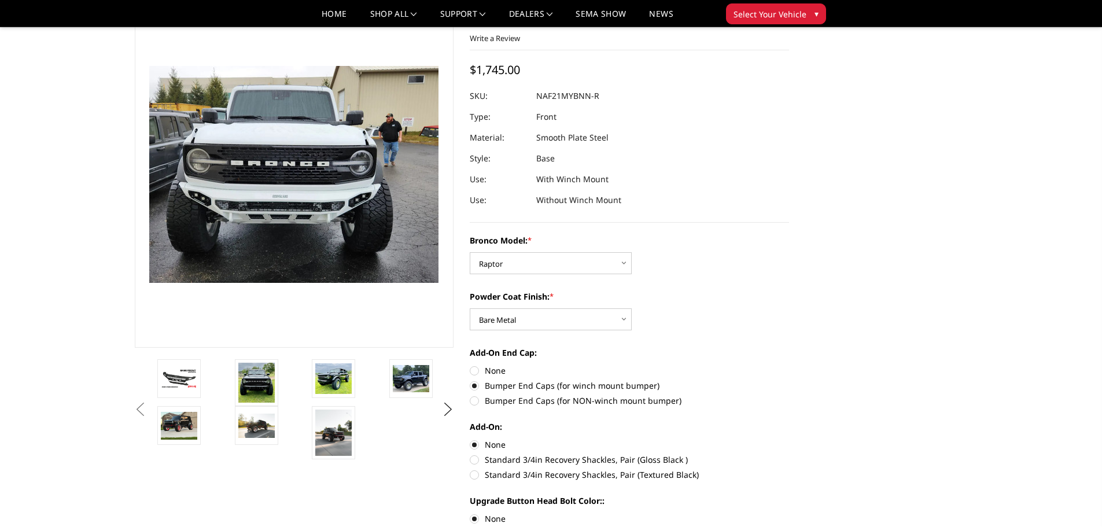
click at [470, 365] on input "None" at bounding box center [470, 364] width 1 height 1
radio input "true"
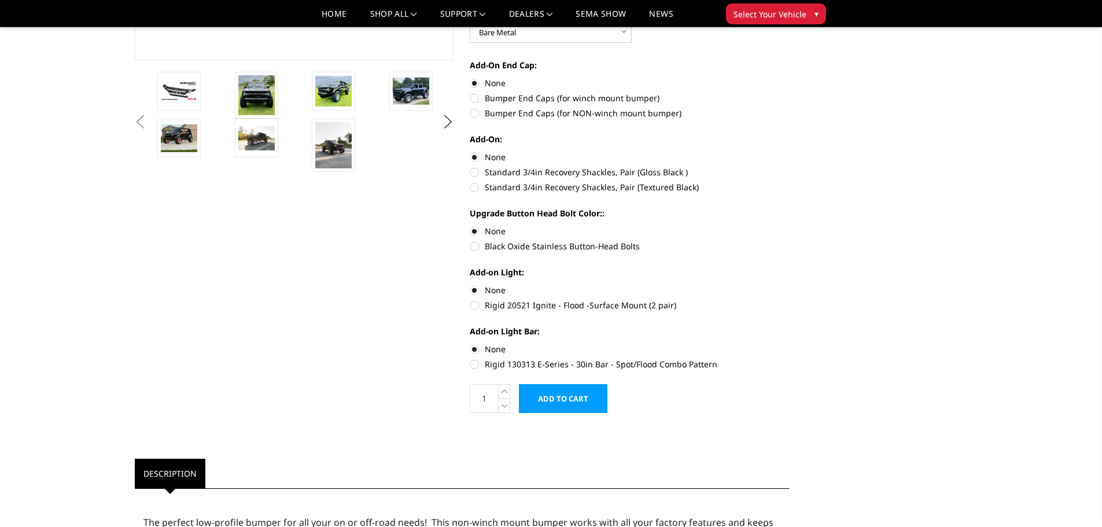
scroll to position [347, 0]
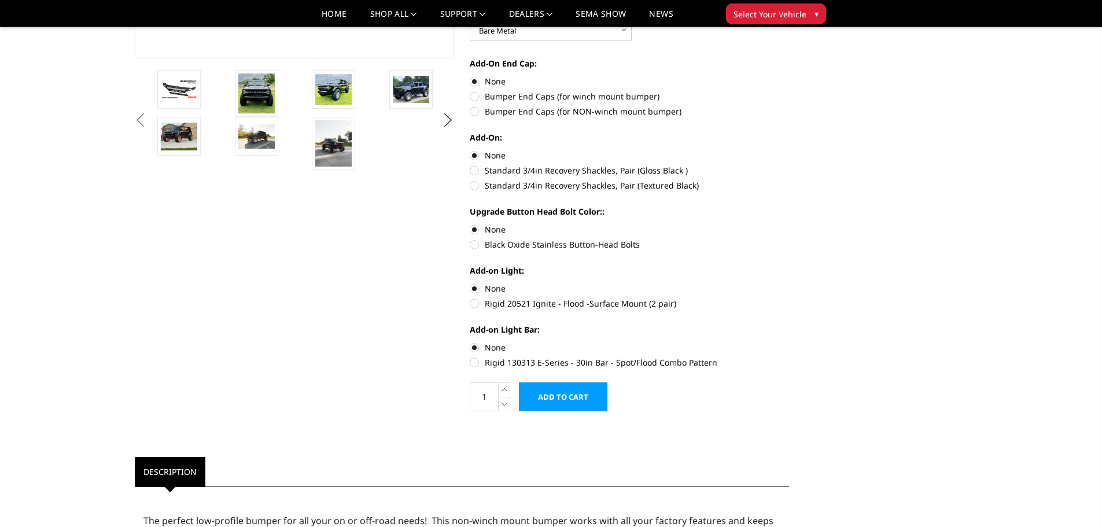
click at [574, 393] on input "Add to Cart" at bounding box center [563, 396] width 89 height 29
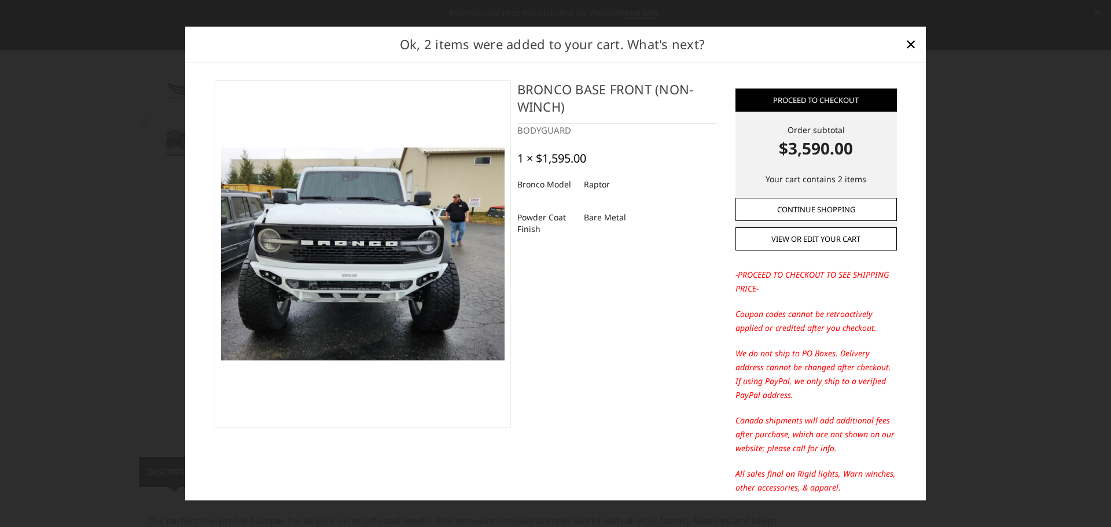
click at [798, 211] on link "Continue Shopping" at bounding box center [815, 209] width 161 height 23
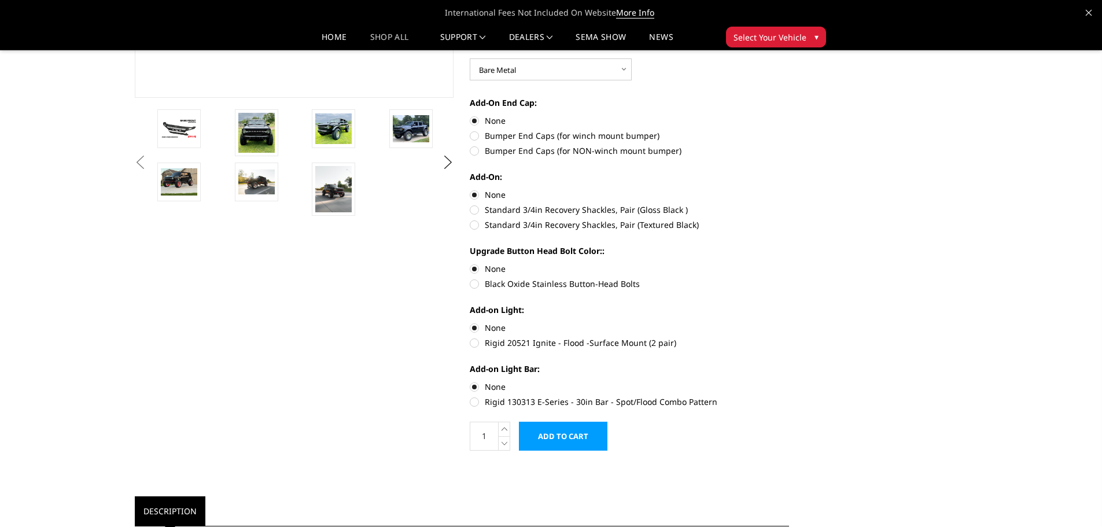
scroll to position [289, 0]
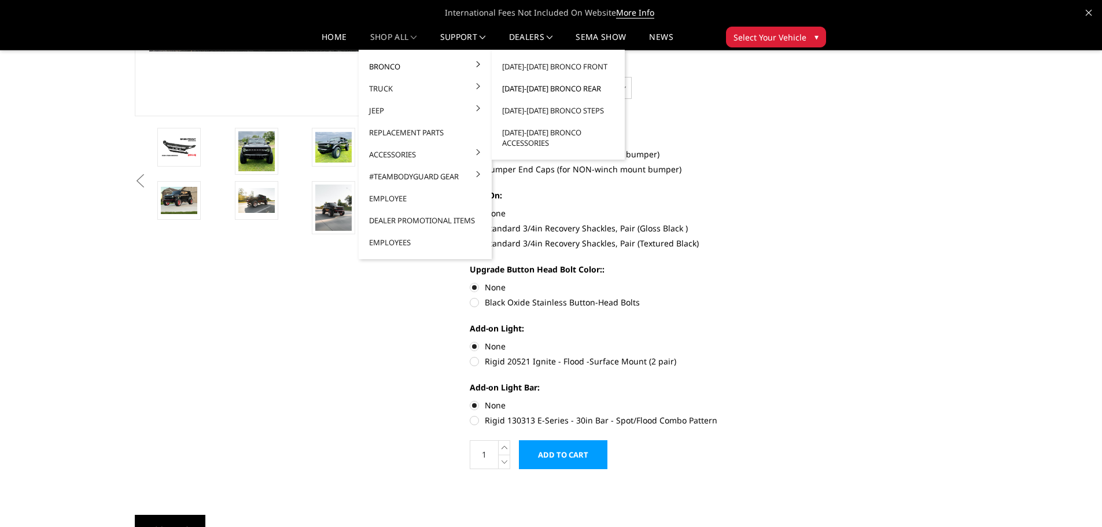
click at [544, 89] on link "2021-2025 Bronco Rear" at bounding box center [558, 89] width 124 height 22
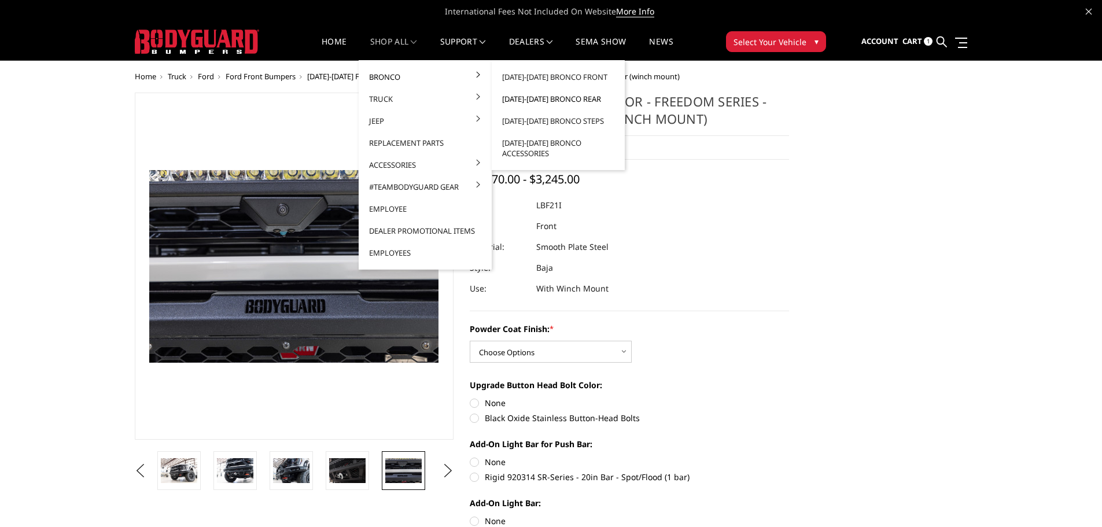
click at [546, 99] on link "[DATE]-[DATE] Bronco Rear" at bounding box center [558, 99] width 124 height 22
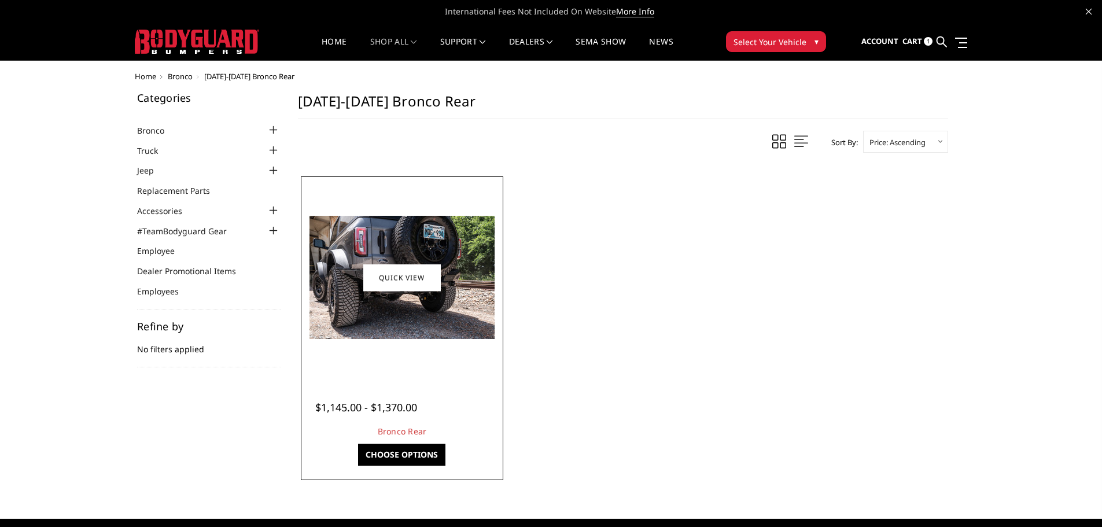
click at [398, 320] on img at bounding box center [401, 277] width 185 height 123
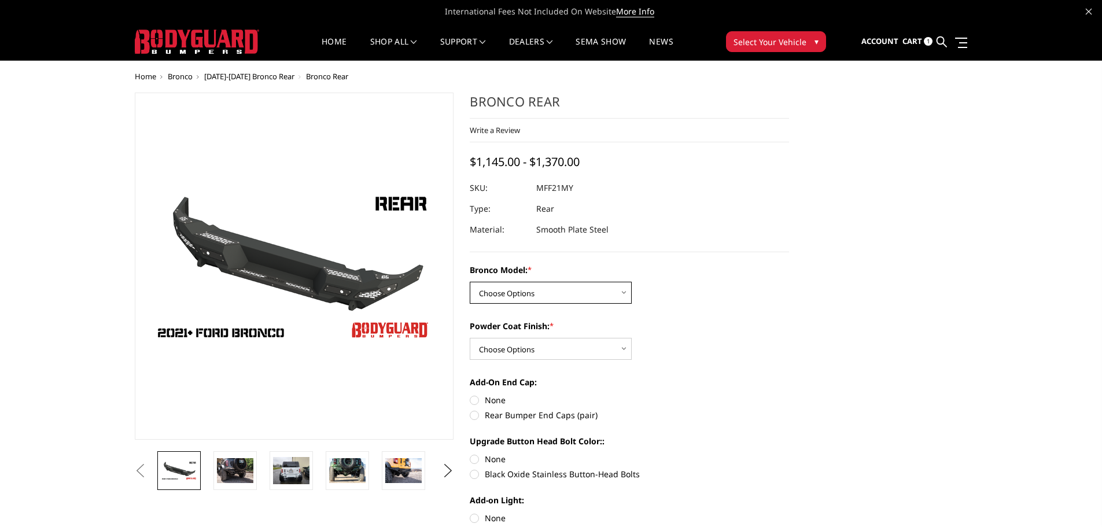
click at [599, 292] on select "Choose Options Base/Badlands/Wildtrak/etc. Raptor" at bounding box center [551, 293] width 162 height 22
select select "4025"
click at [470, 282] on select "Choose Options Base/Badlands/Wildtrak/etc. Raptor" at bounding box center [551, 293] width 162 height 22
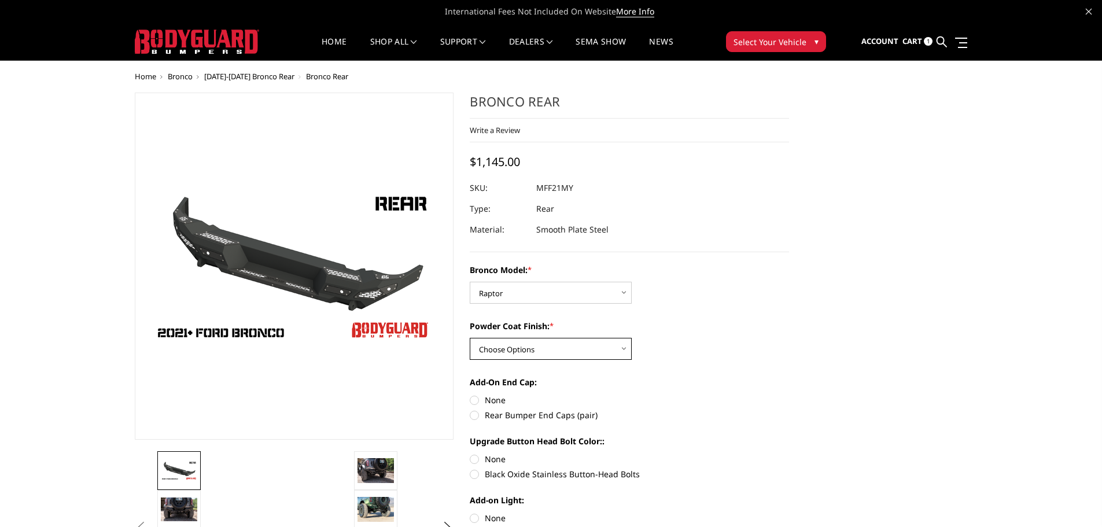
click at [553, 352] on select "Choose Options Bare Metal Textured Black Powder Coat" at bounding box center [551, 349] width 162 height 22
select select "4026"
click at [470, 338] on select "Choose Options Bare Metal Textured Black Powder Coat" at bounding box center [551, 349] width 162 height 22
click at [474, 413] on label "Rear Bumper End Caps (pair)" at bounding box center [629, 415] width 319 height 12
click at [789, 395] on input "Rear Bumper End Caps (pair)" at bounding box center [789, 394] width 1 height 1
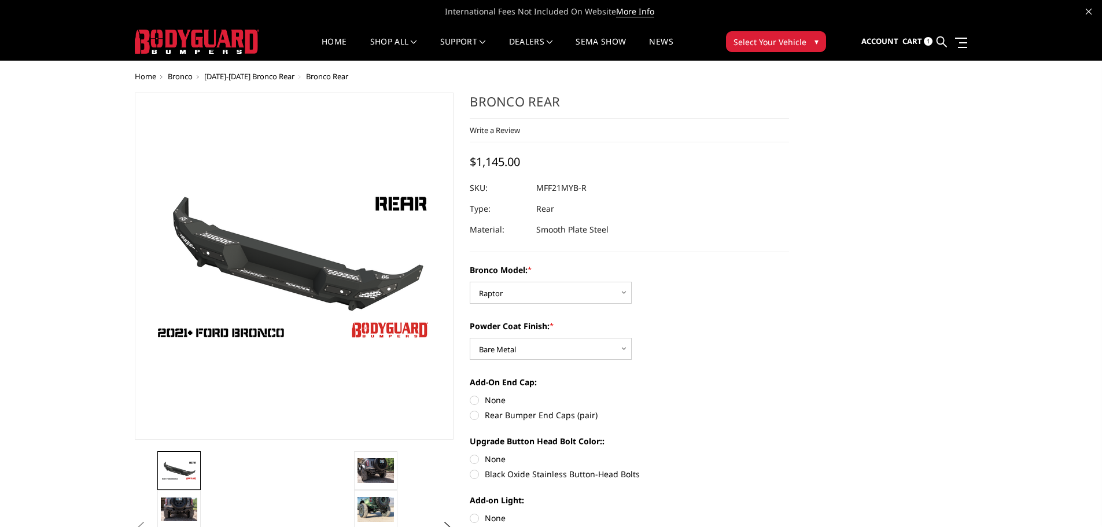
radio input "true"
click at [479, 400] on label "None" at bounding box center [629, 400] width 319 height 12
click at [470, 395] on input "None" at bounding box center [470, 394] width 1 height 1
radio input "true"
click at [474, 415] on label "Rear Bumper End Caps (pair)" at bounding box center [629, 415] width 319 height 12
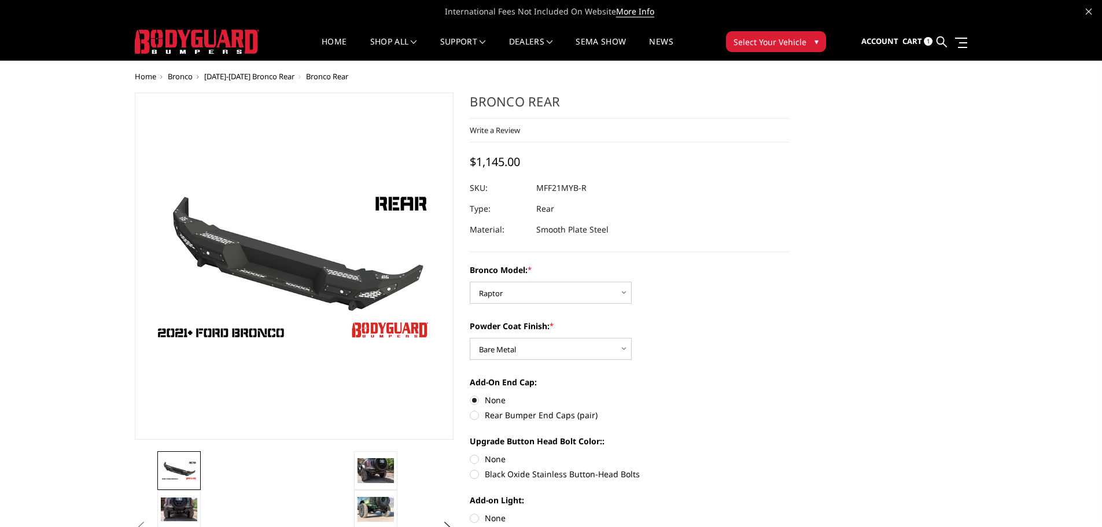
click at [789, 395] on input "Rear Bumper End Caps (pair)" at bounding box center [789, 394] width 1 height 1
radio input "true"
click at [474, 400] on label "None" at bounding box center [629, 400] width 319 height 12
click at [470, 395] on input "None" at bounding box center [470, 394] width 1 height 1
radio input "true"
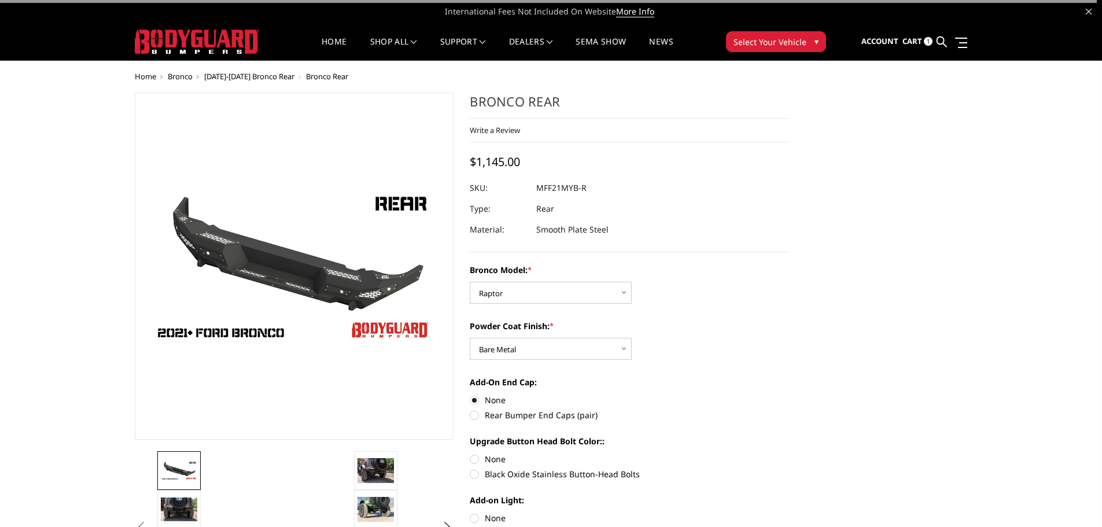
click at [473, 454] on label "None" at bounding box center [629, 459] width 319 height 12
click at [470, 454] on input "None" at bounding box center [470, 453] width 1 height 1
radio input "true"
click at [474, 413] on label "Rear Bumper End Caps (pair)" at bounding box center [629, 415] width 319 height 12
click at [789, 395] on input "Rear Bumper End Caps (pair)" at bounding box center [789, 394] width 1 height 1
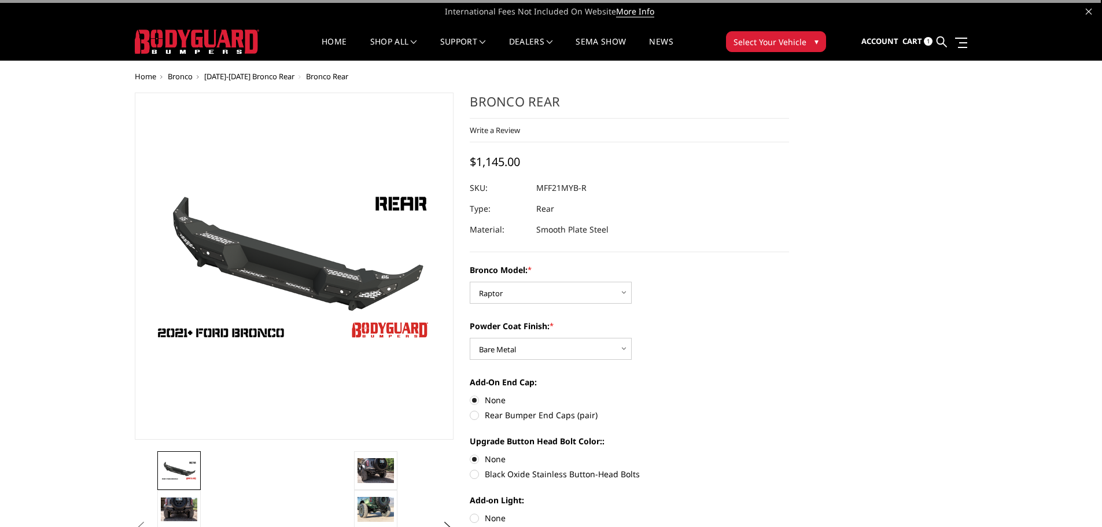
radio input "true"
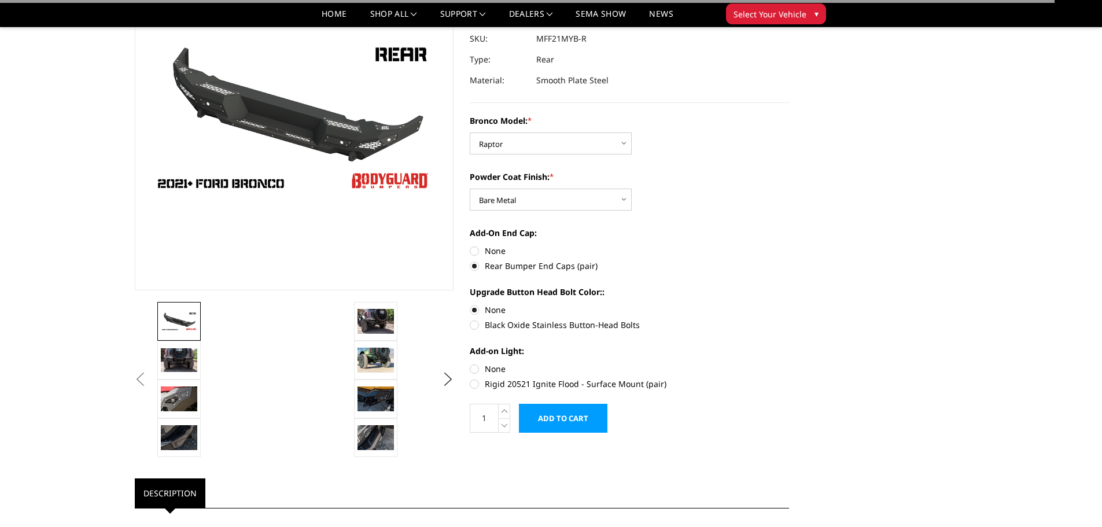
scroll to position [116, 0]
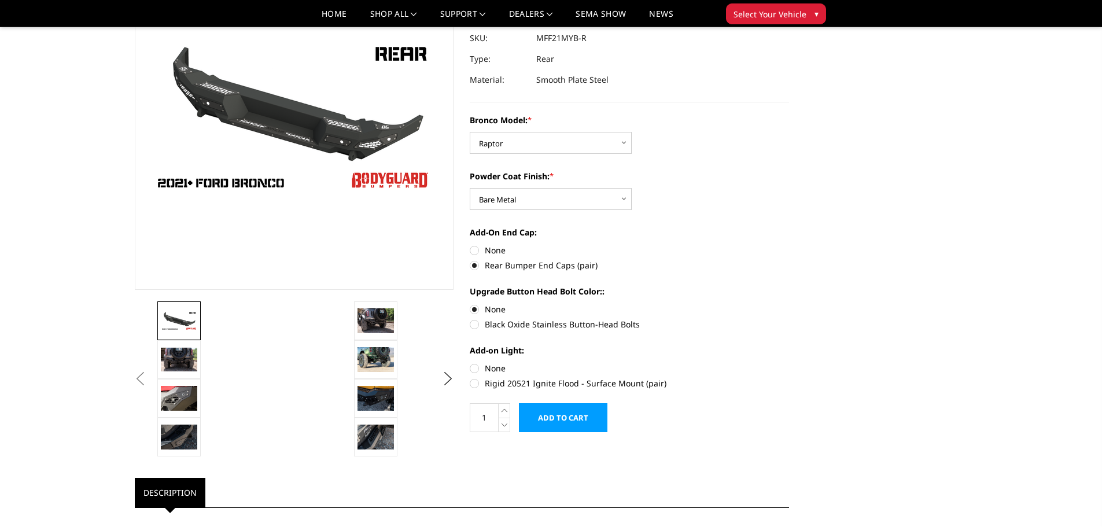
click at [474, 368] on label "None" at bounding box center [629, 368] width 319 height 12
click at [470, 363] on input "None" at bounding box center [470, 362] width 1 height 1
radio input "true"
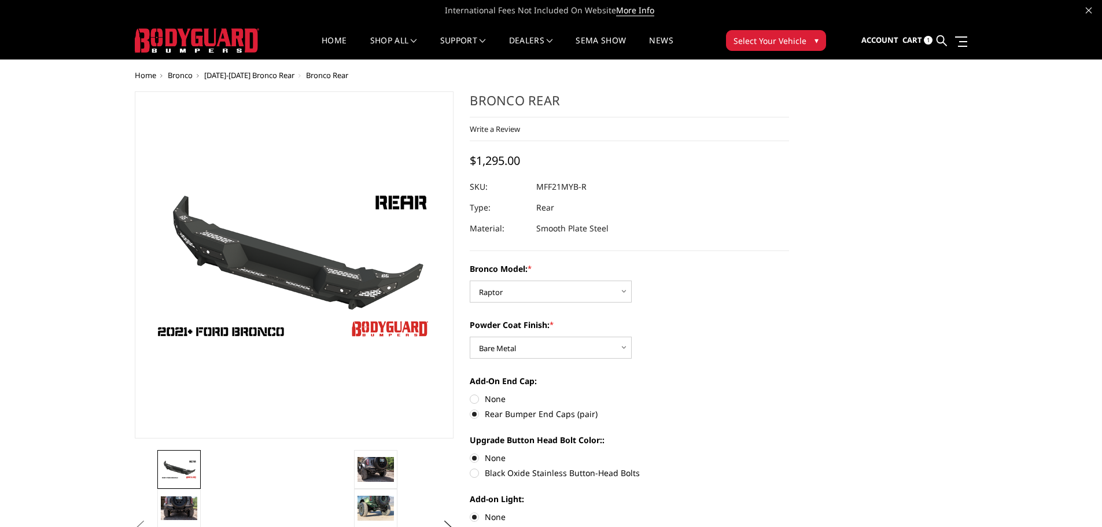
scroll to position [0, 0]
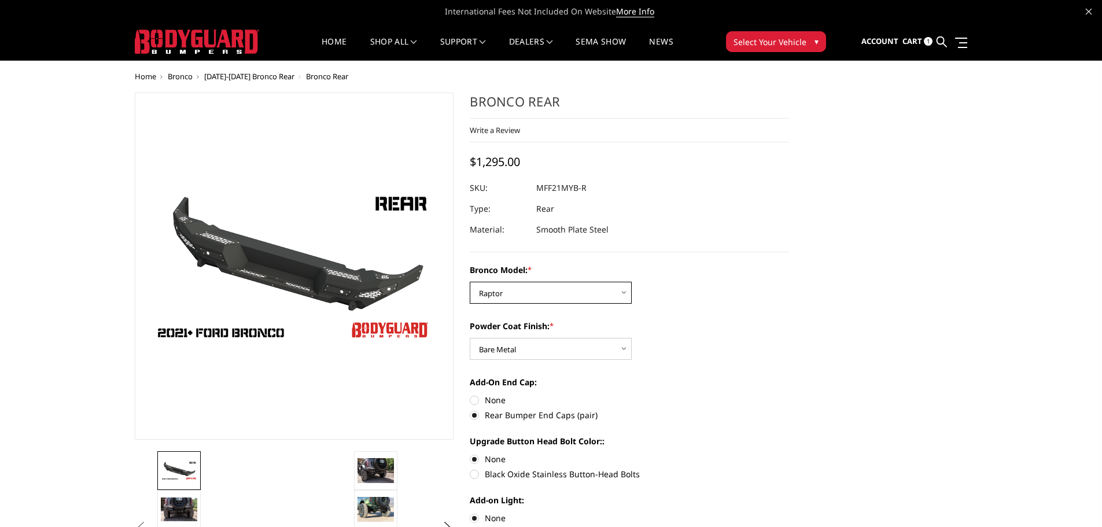
click at [599, 296] on select "Choose Options Base/Badlands/Wildtrak/etc. Raptor" at bounding box center [551, 293] width 162 height 22
click at [707, 294] on div "Bronco Model: * Choose Options Base/Badlands/Wildtrak/etc. Raptor" at bounding box center [629, 284] width 319 height 40
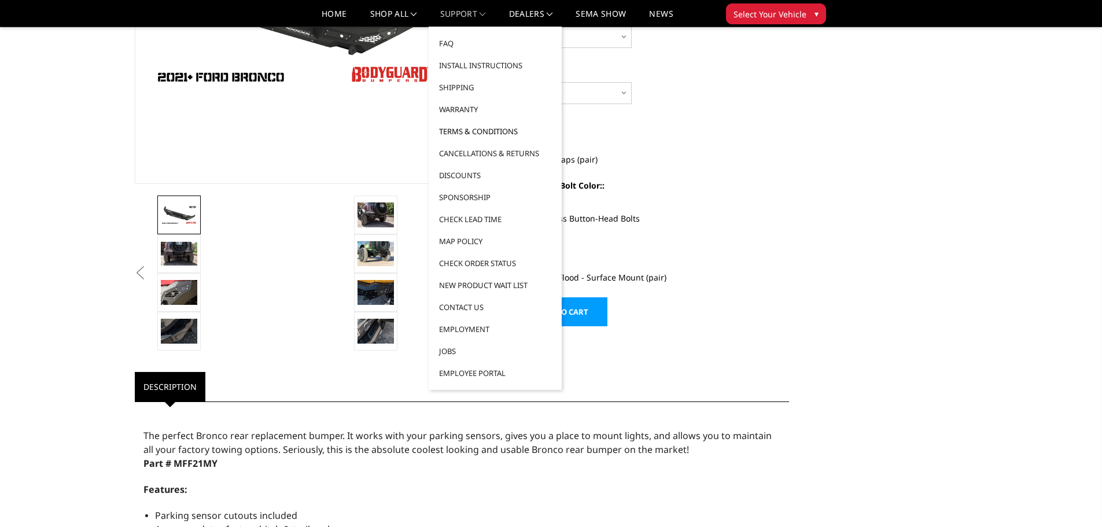
scroll to position [58, 0]
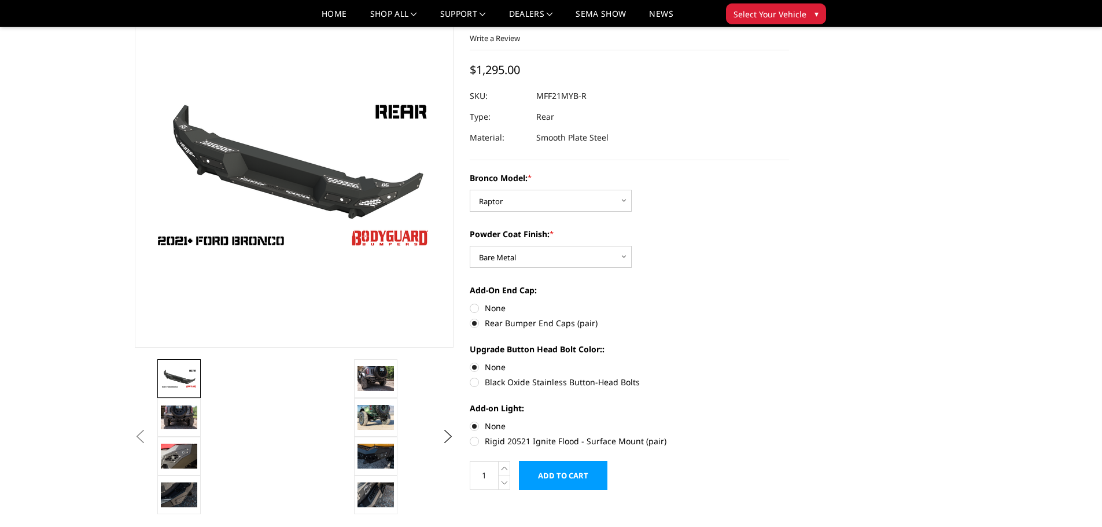
click at [476, 308] on label "None" at bounding box center [629, 308] width 319 height 12
click at [470, 303] on input "None" at bounding box center [470, 302] width 1 height 1
radio input "true"
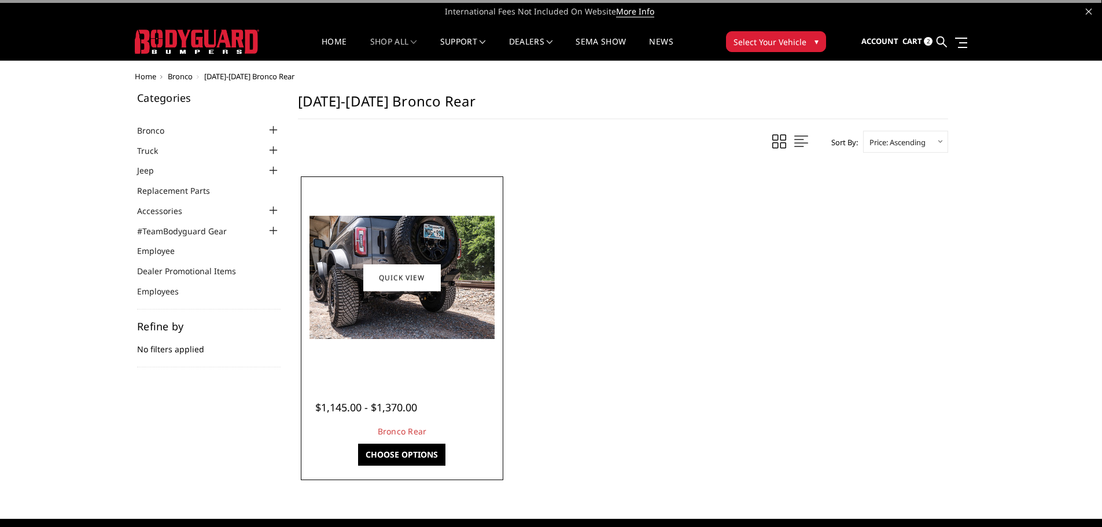
click at [413, 304] on img at bounding box center [401, 277] width 185 height 123
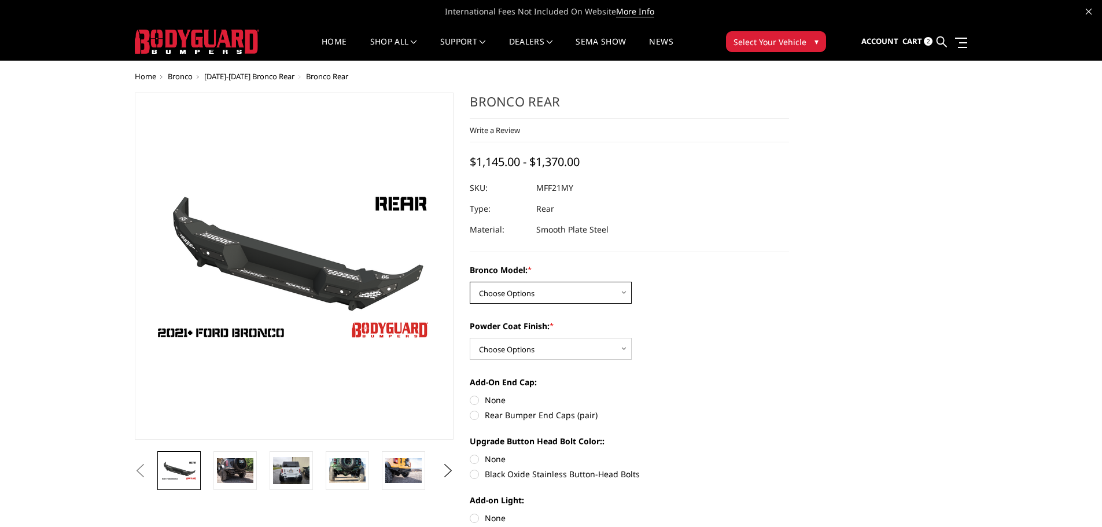
click at [572, 297] on select "Choose Options Base/Badlands/Wildtrak/etc. Raptor" at bounding box center [551, 293] width 162 height 22
select select "4025"
click at [470, 282] on select "Choose Options Base/Badlands/Wildtrak/etc. Raptor" at bounding box center [551, 293] width 162 height 22
click at [556, 349] on select "Choose Options Bare Metal Textured Black Powder Coat" at bounding box center [551, 349] width 162 height 22
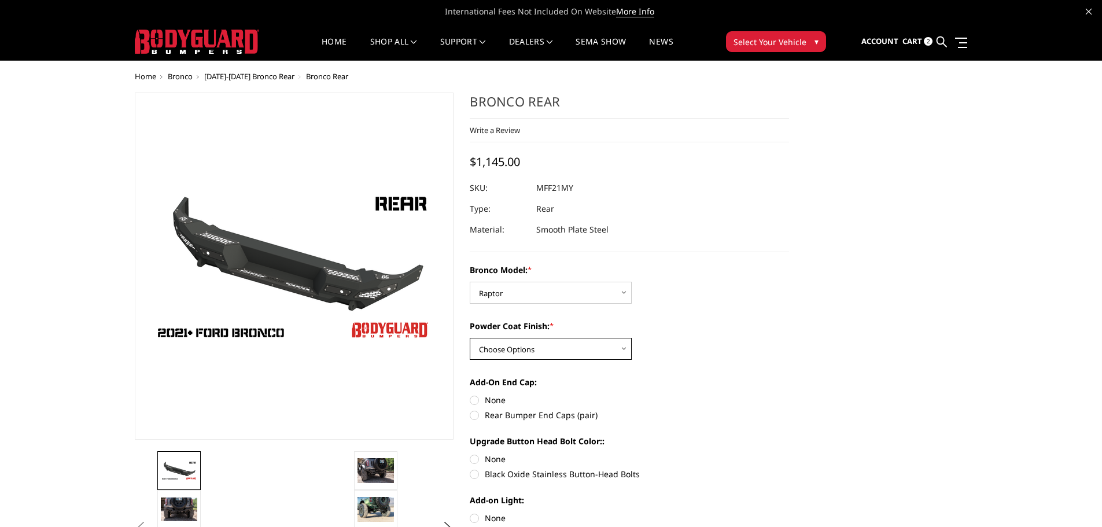
select select "4026"
click at [470, 338] on select "Choose Options Bare Metal Textured Black Powder Coat" at bounding box center [551, 349] width 162 height 22
click at [474, 402] on label "None" at bounding box center [629, 400] width 319 height 12
click at [470, 395] on input "None" at bounding box center [470, 394] width 1 height 1
radio input "true"
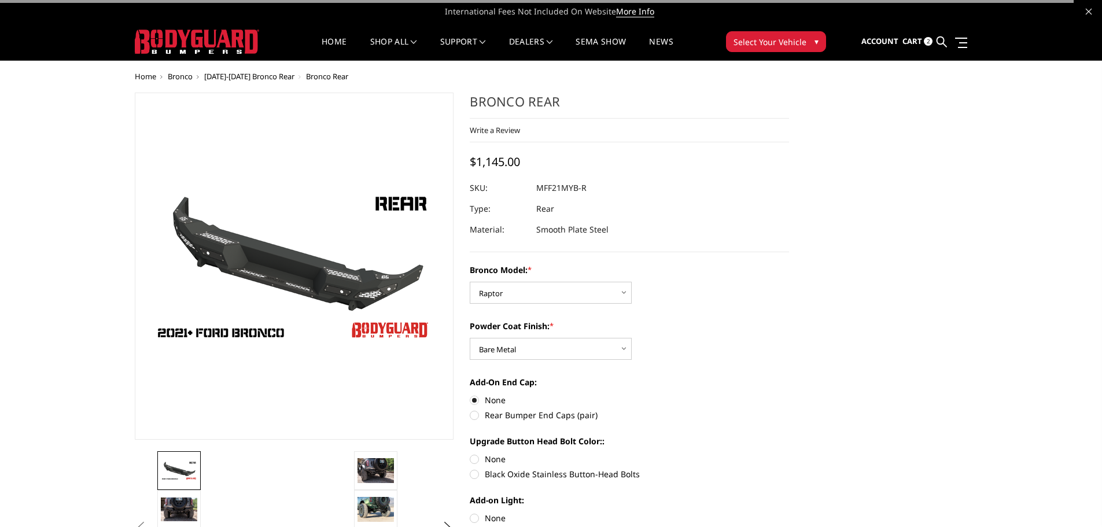
click at [474, 461] on label "None" at bounding box center [629, 459] width 319 height 12
click at [470, 454] on input "None" at bounding box center [470, 453] width 1 height 1
radio input "true"
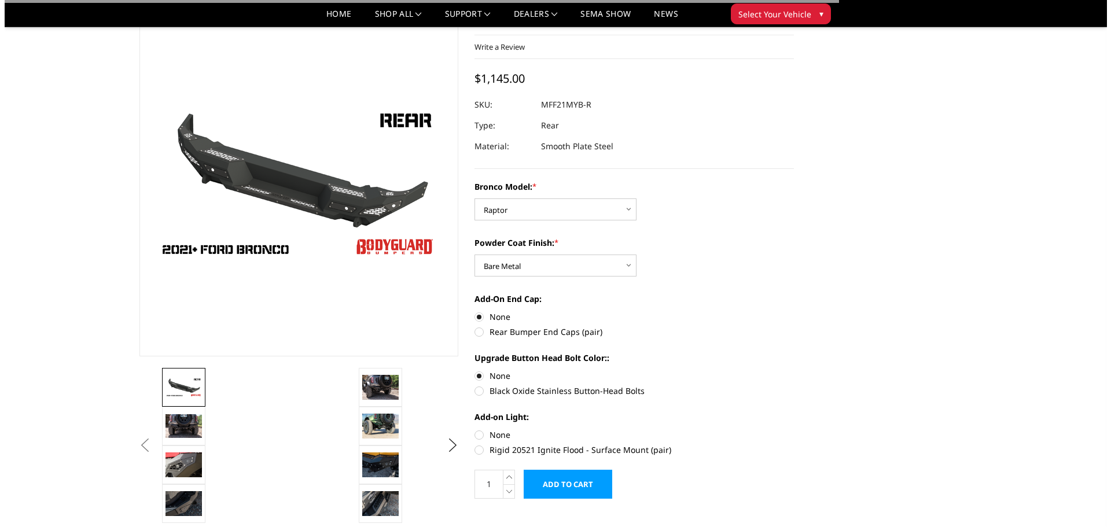
scroll to position [116, 0]
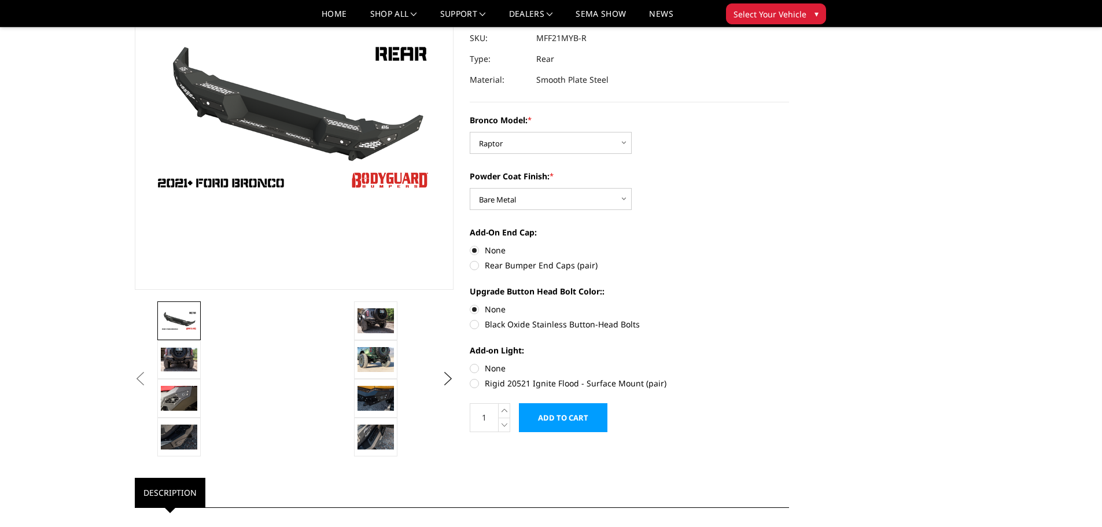
click at [477, 369] on label "None" at bounding box center [629, 368] width 319 height 12
click at [470, 363] on input "None" at bounding box center [470, 362] width 1 height 1
radio input "true"
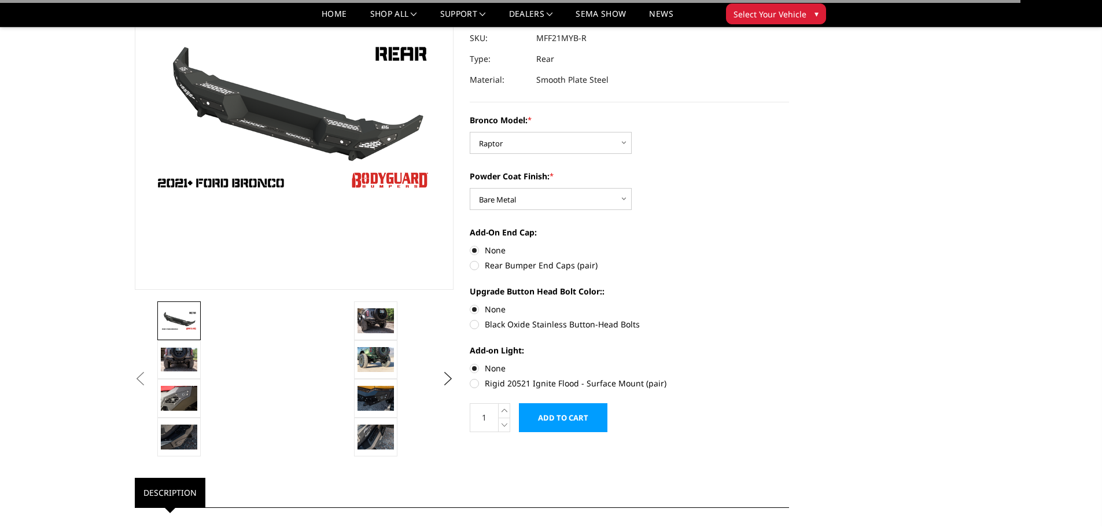
click at [567, 422] on input "Add to Cart" at bounding box center [563, 417] width 89 height 29
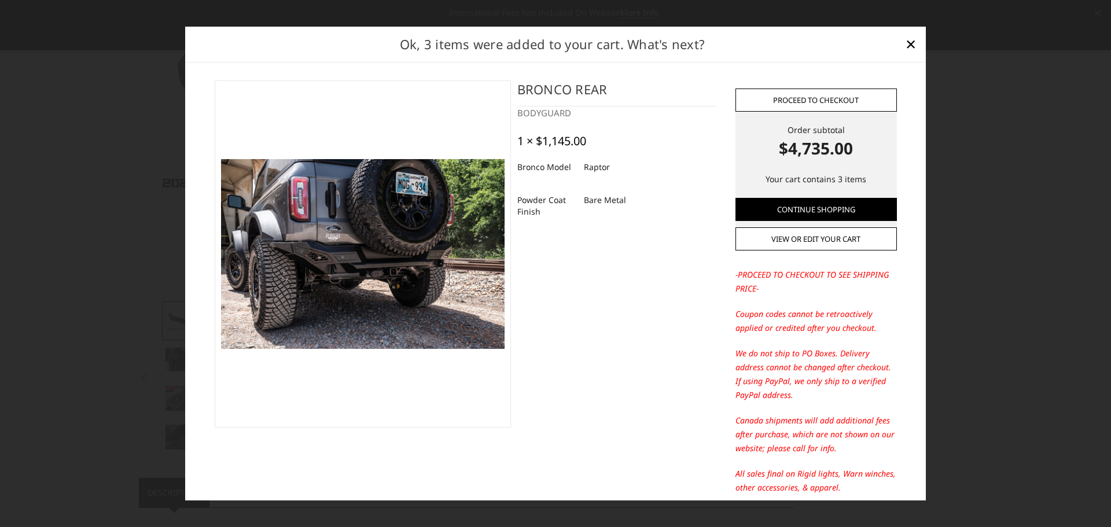
click at [827, 102] on link "Proceed to checkout" at bounding box center [815, 100] width 161 height 23
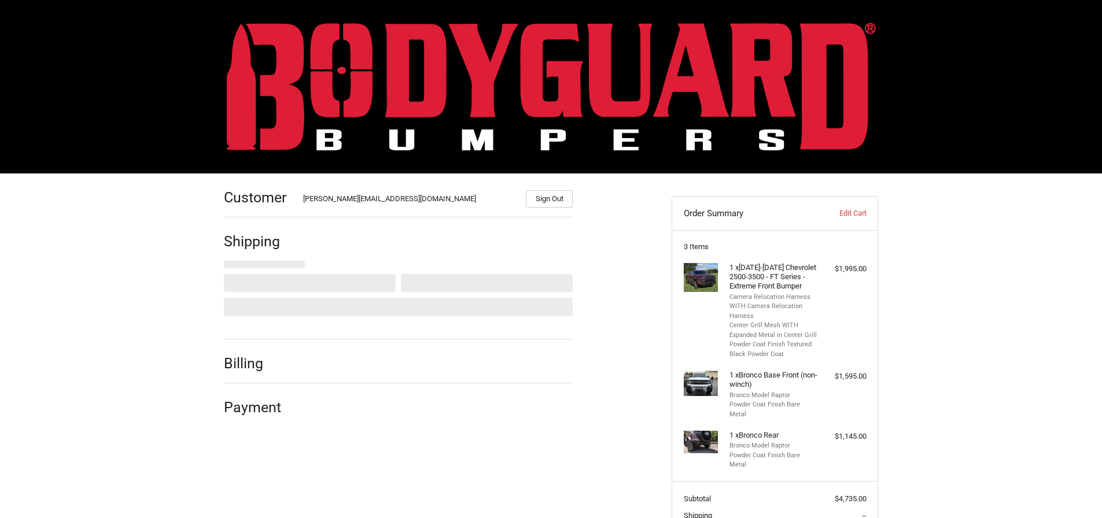
select select "US"
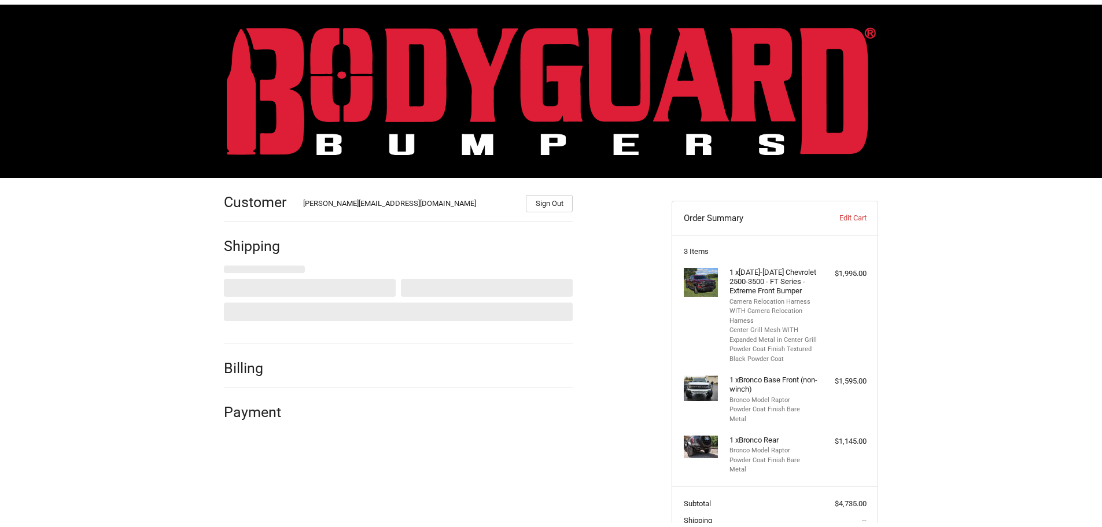
scroll to position [97, 0]
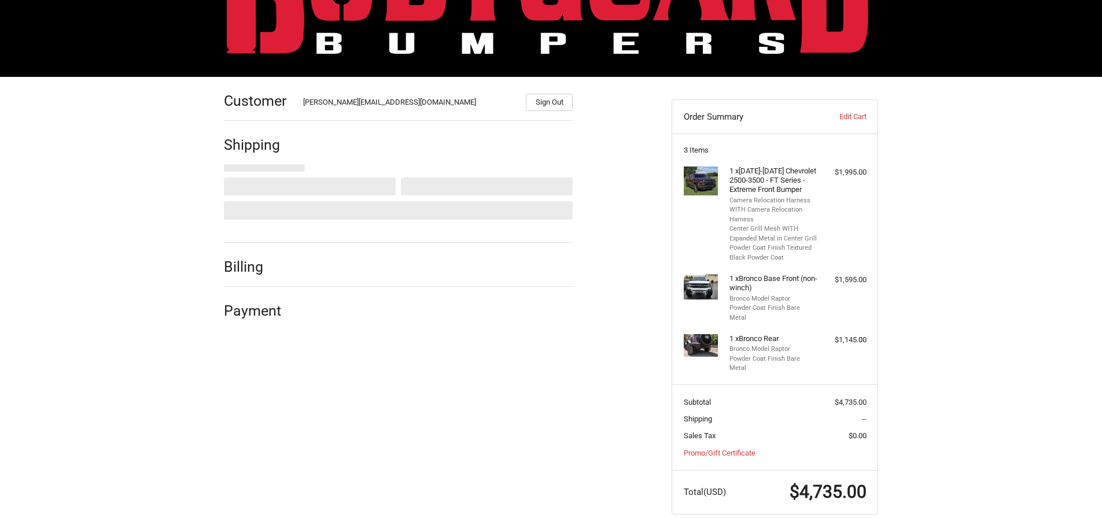
select select "AL"
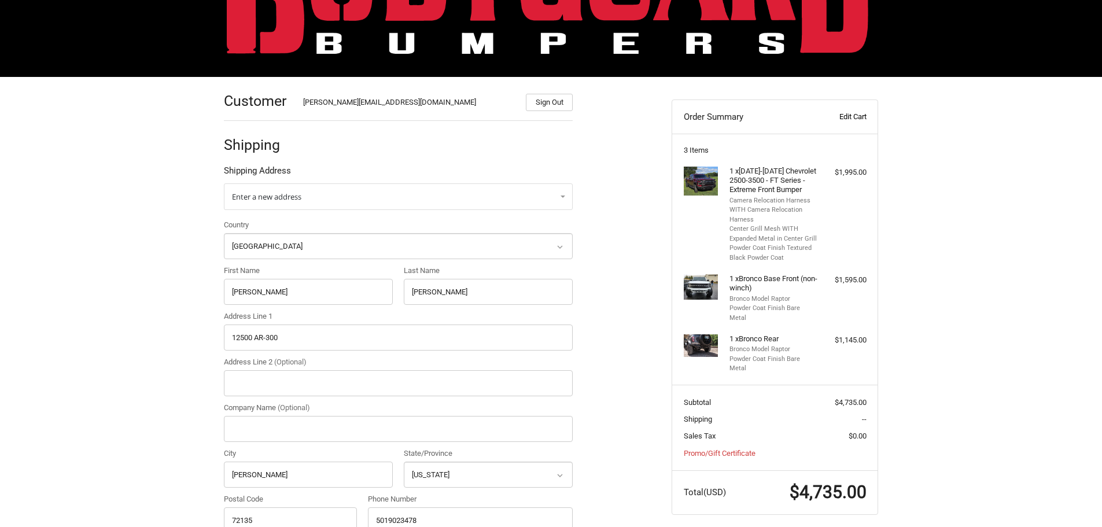
click at [858, 115] on link "Edit Cart" at bounding box center [837, 117] width 57 height 12
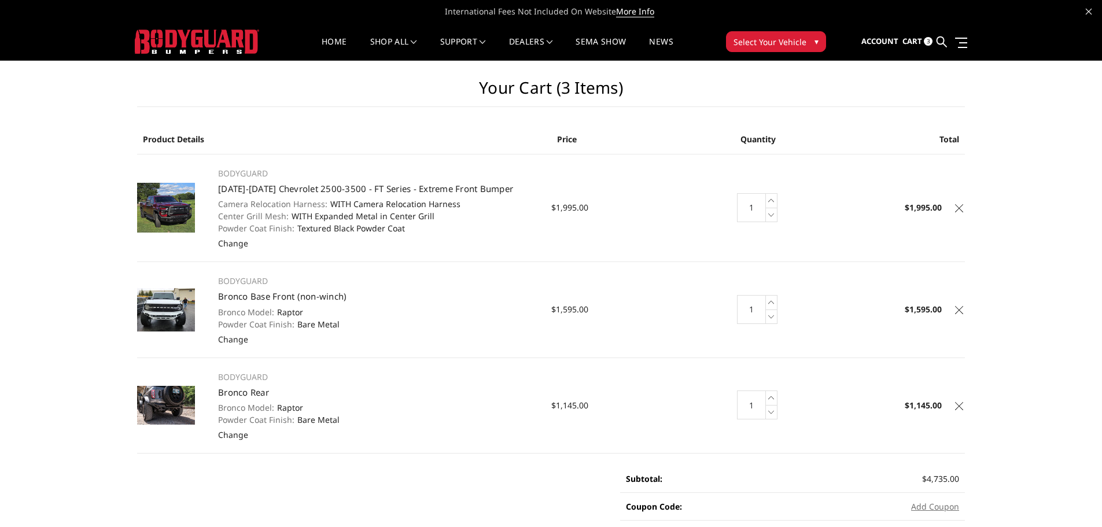
click at [955, 207] on icon at bounding box center [959, 208] width 8 height 8
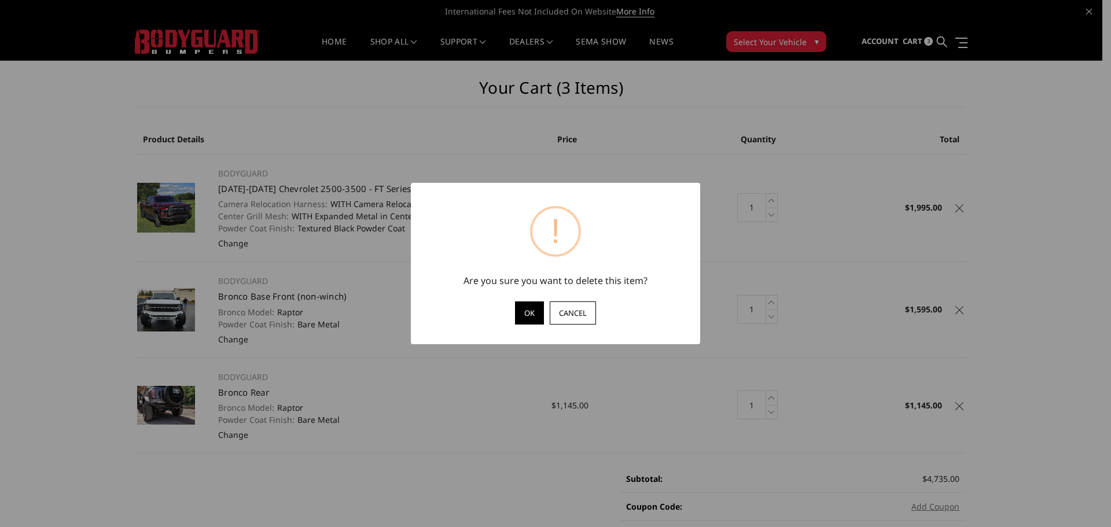
click at [528, 312] on button "OK" at bounding box center [529, 312] width 29 height 23
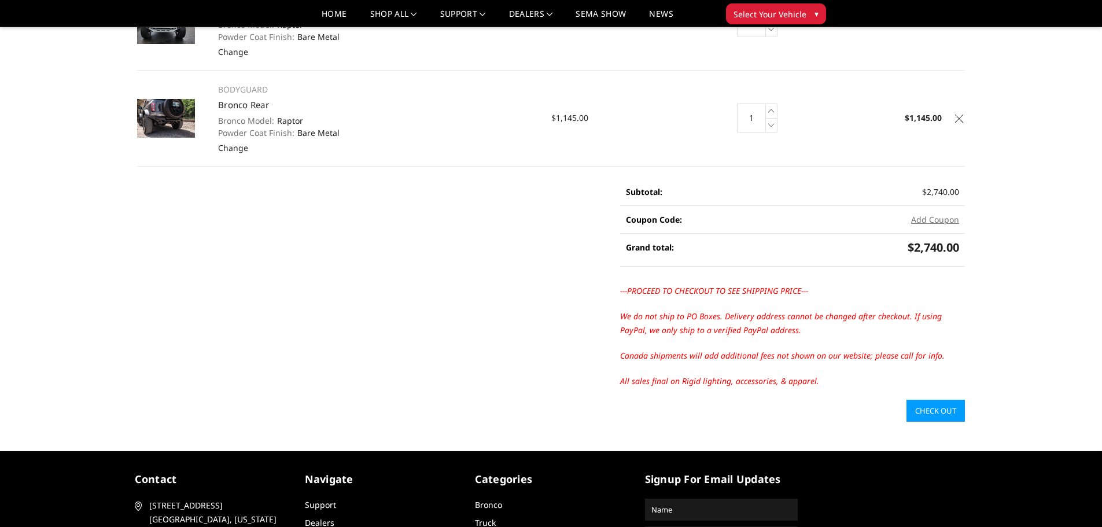
scroll to position [231, 0]
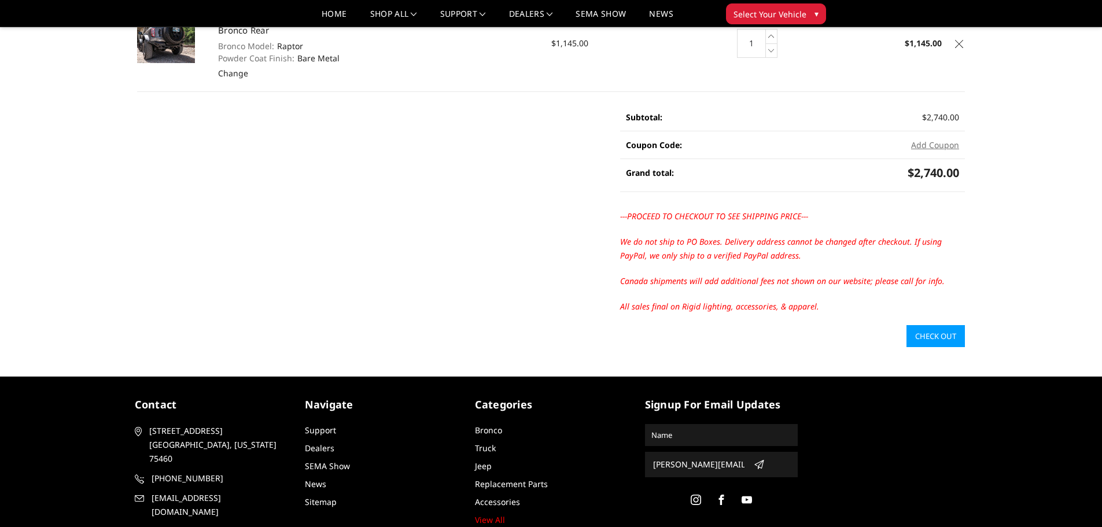
click at [929, 335] on link "Check out" at bounding box center [935, 336] width 58 height 22
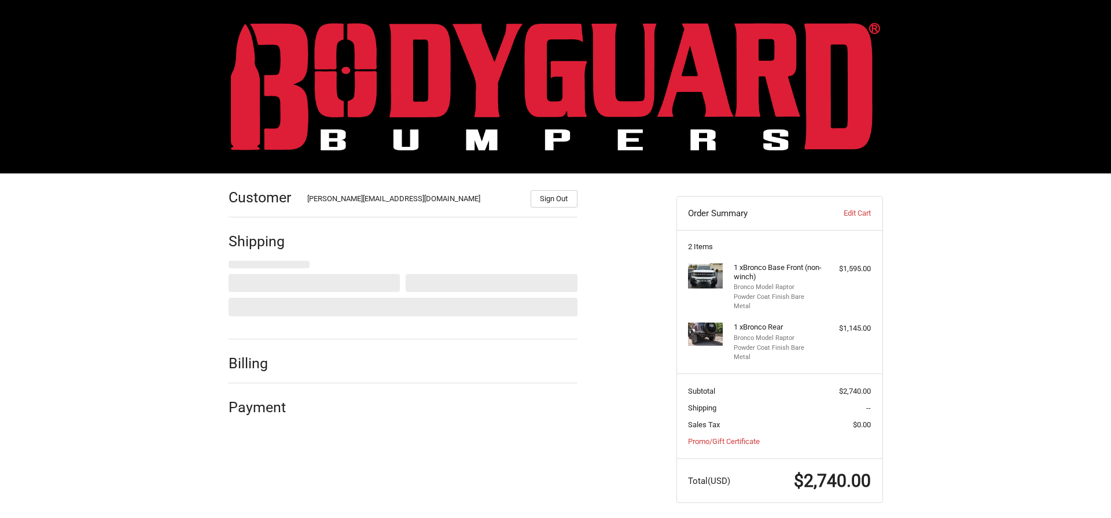
select select "US"
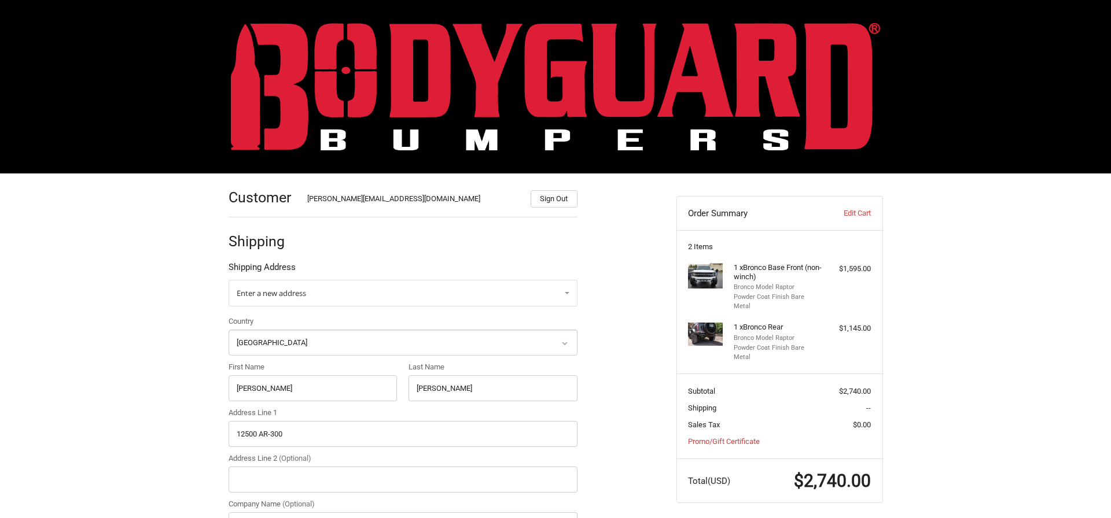
select select "AL"
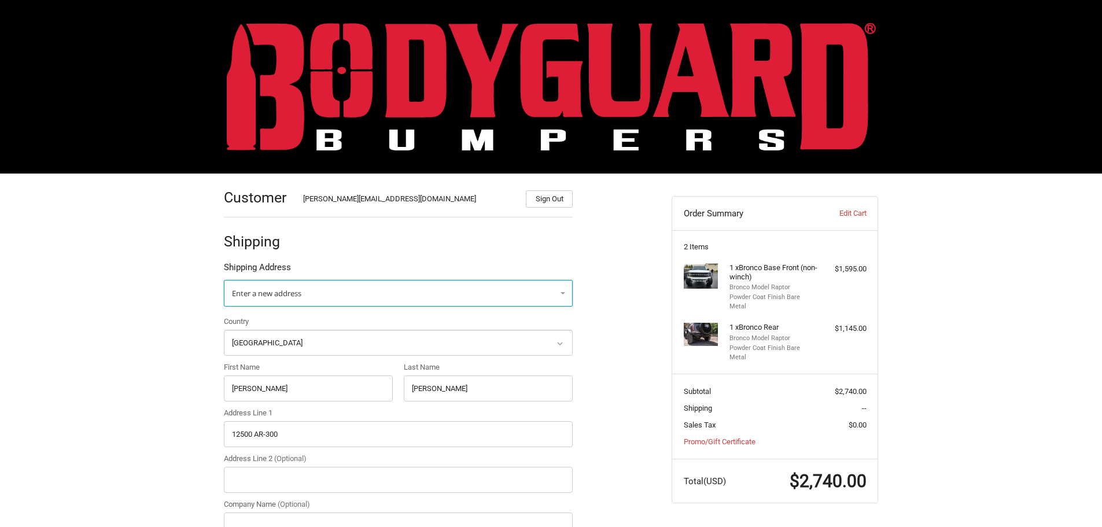
click at [290, 287] on link "Enter a new address" at bounding box center [398, 293] width 349 height 27
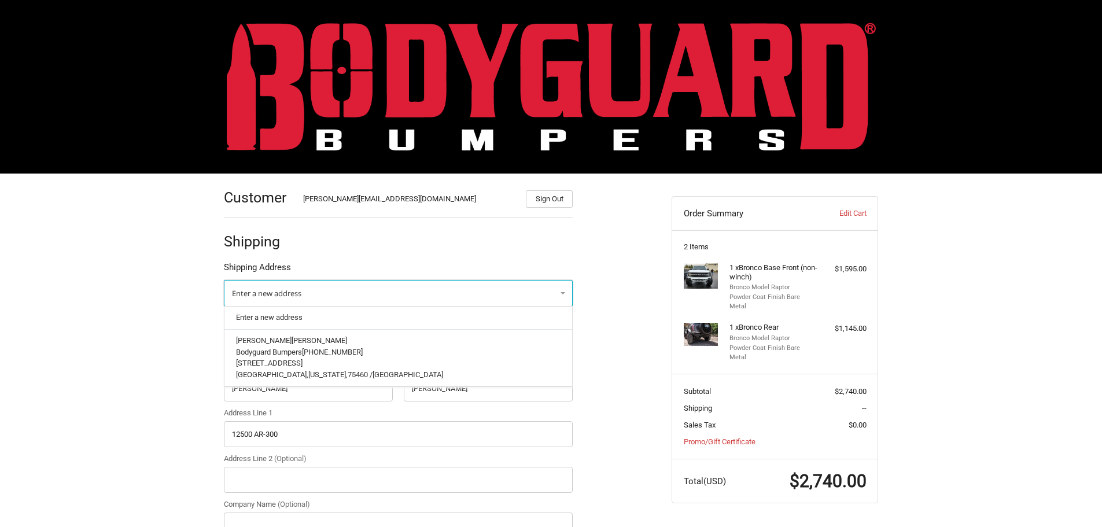
drag, startPoint x: 288, startPoint y: 291, endPoint x: 255, endPoint y: 294, distance: 32.5
click at [255, 294] on span "Enter a new address" at bounding box center [266, 293] width 69 height 10
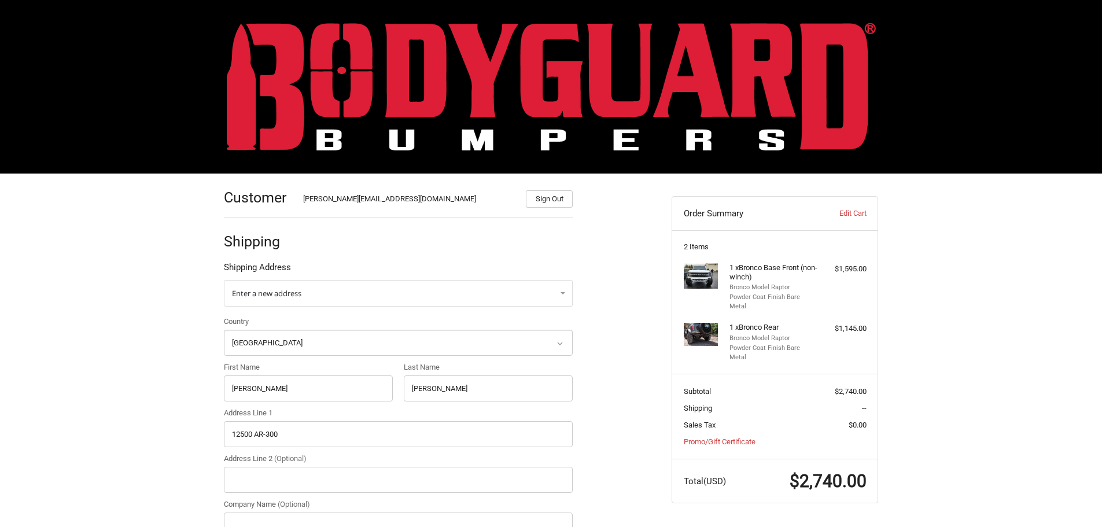
drag, startPoint x: 253, startPoint y: 295, endPoint x: 174, endPoint y: 258, distance: 87.5
click at [293, 292] on span "Enter a new address" at bounding box center [266, 293] width 69 height 10
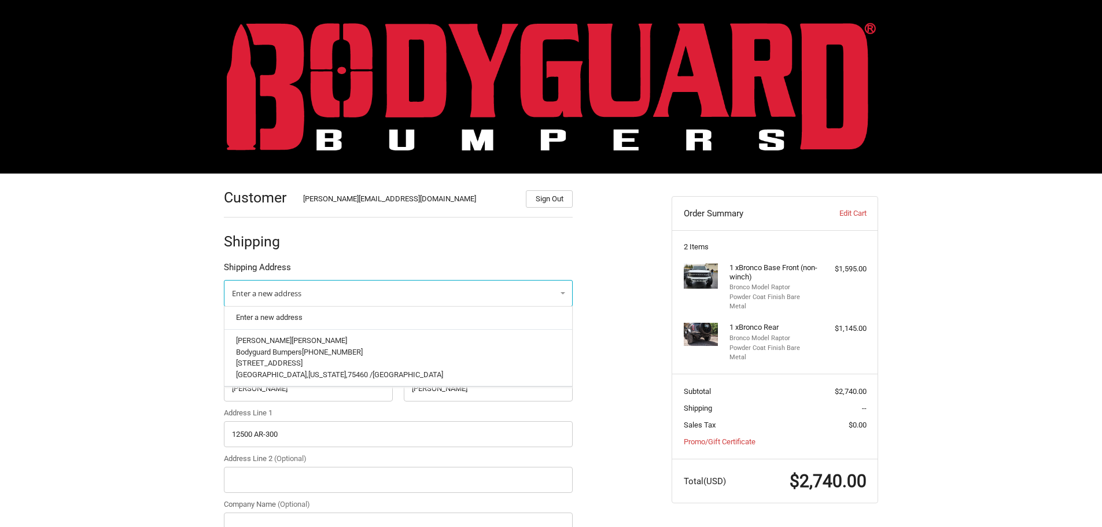
drag, startPoint x: 293, startPoint y: 292, endPoint x: 154, endPoint y: 315, distance: 140.8
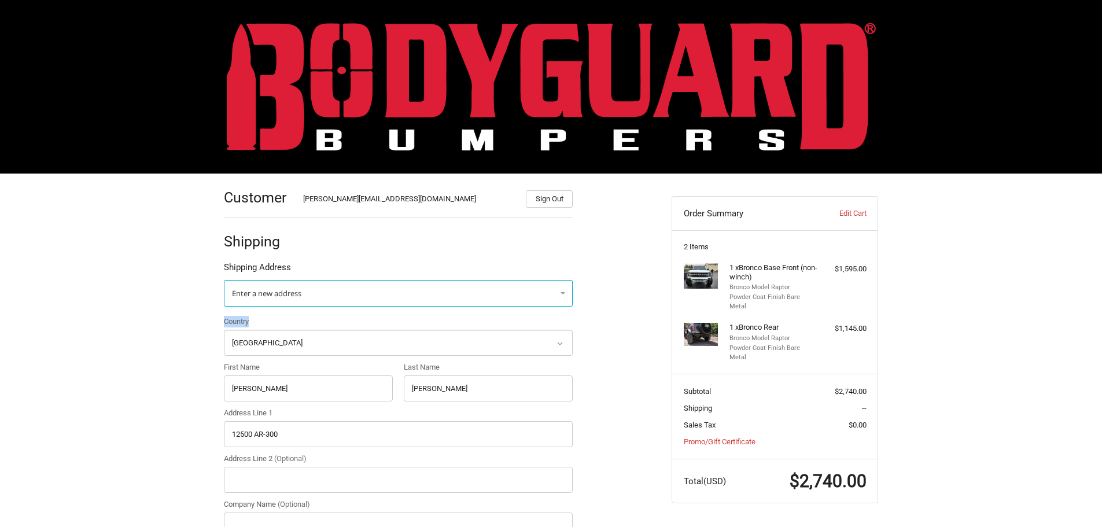
click at [282, 300] on link "Enter a new address" at bounding box center [398, 293] width 349 height 27
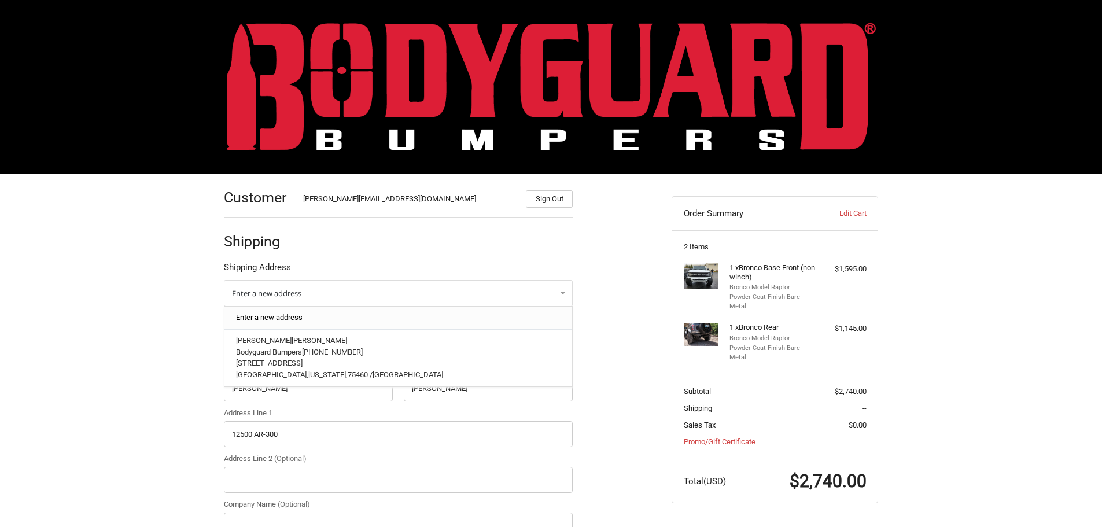
click at [275, 320] on link "Enter a new address" at bounding box center [398, 318] width 337 height 23
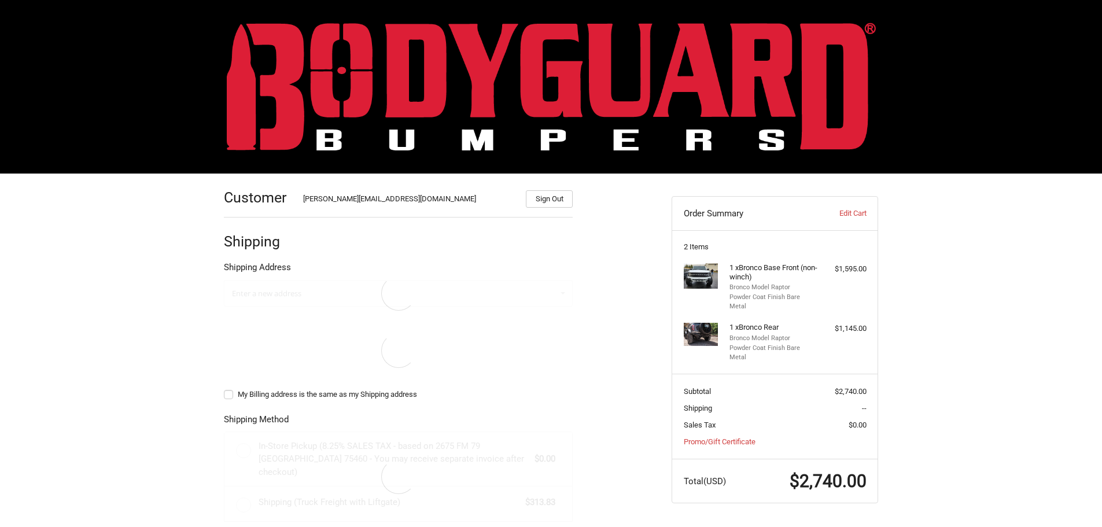
select select "US"
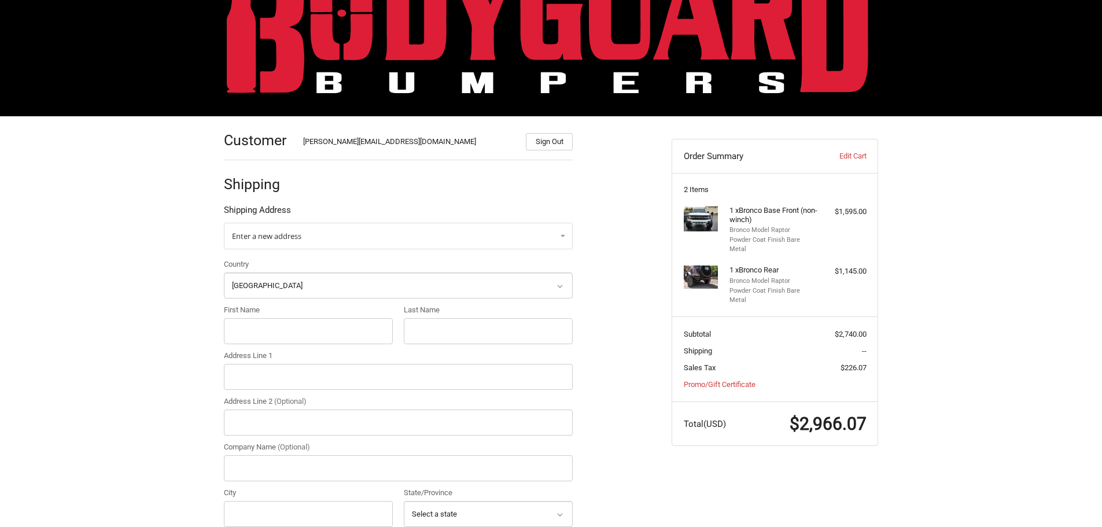
scroll to position [58, 0]
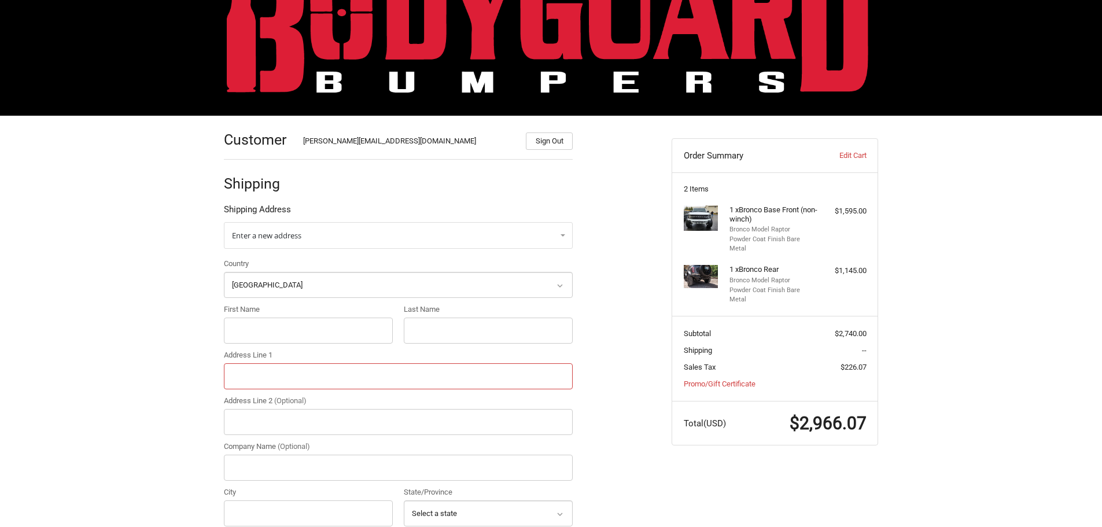
paste input "5350 McIntosh Pointsuite #104"
type input "5350 McIntosh Pointsuite #104"
click at [236, 334] on input "First Name" at bounding box center [308, 331] width 169 height 26
type input "John"
type input "Hawkins"
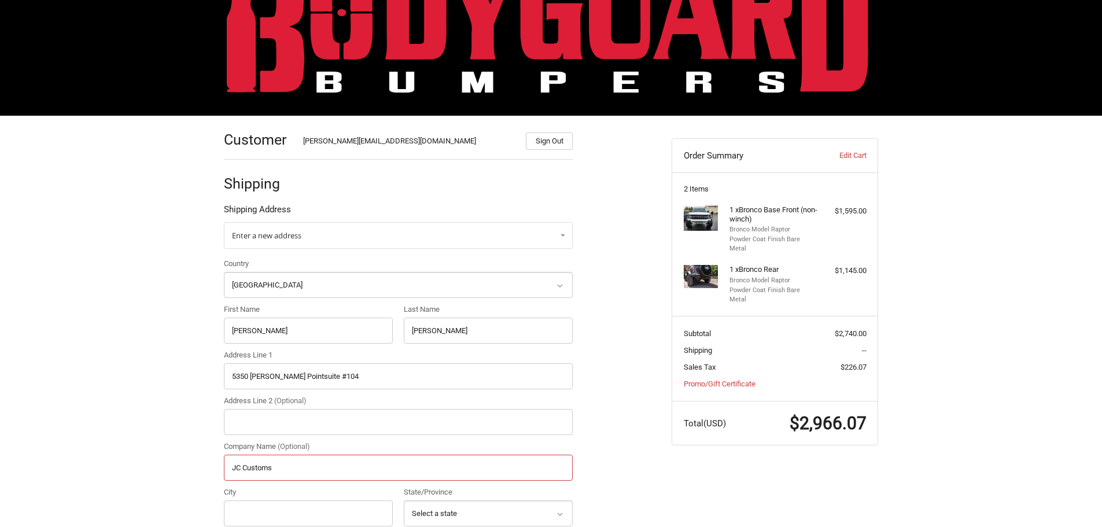
type input "JC Customs"
click at [326, 513] on input "City" at bounding box center [308, 513] width 169 height 26
type input "Sanford"
select select "FL"
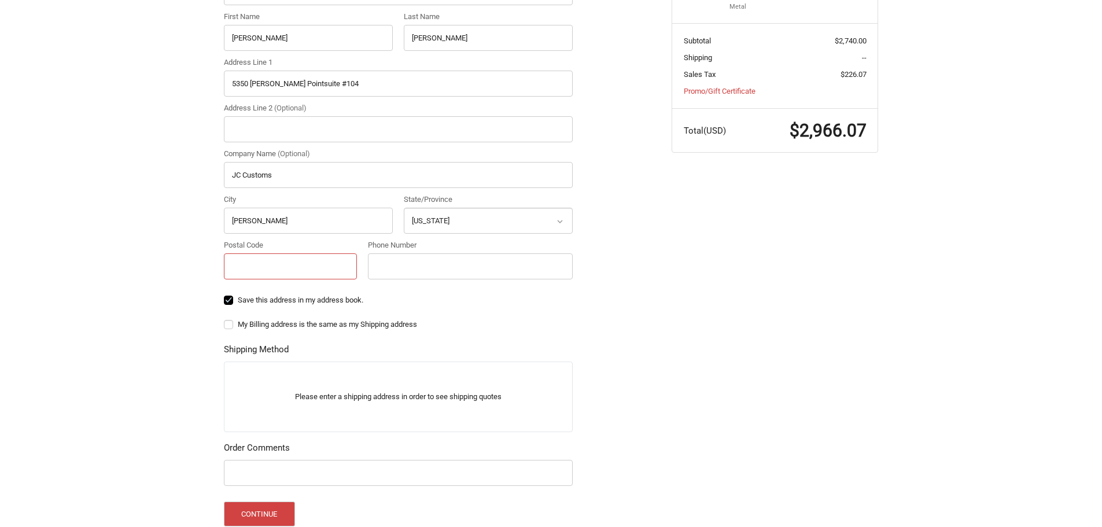
scroll to position [353, 0]
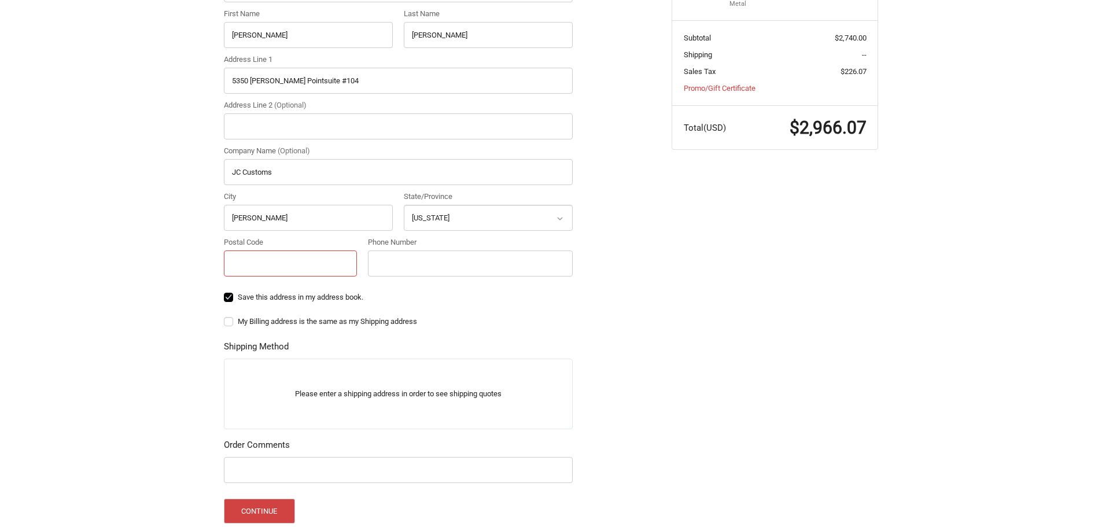
click at [282, 261] on input "Postal Code" at bounding box center [290, 263] width 133 height 26
paste input "32773"
type input "32773"
click at [408, 266] on input "Phone Number" at bounding box center [470, 263] width 205 height 26
paste input "(407) 754-5373"
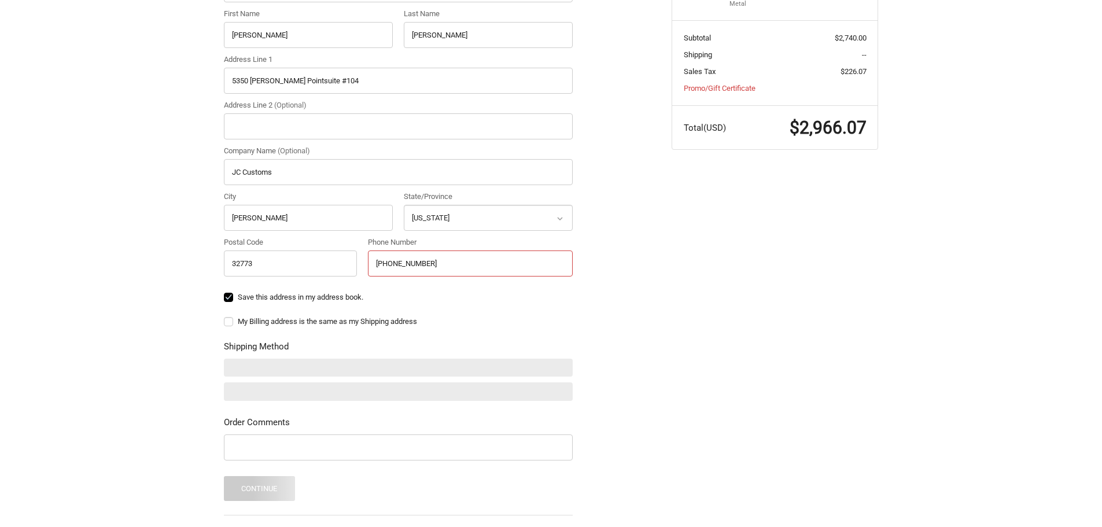
scroll to position [411, 0]
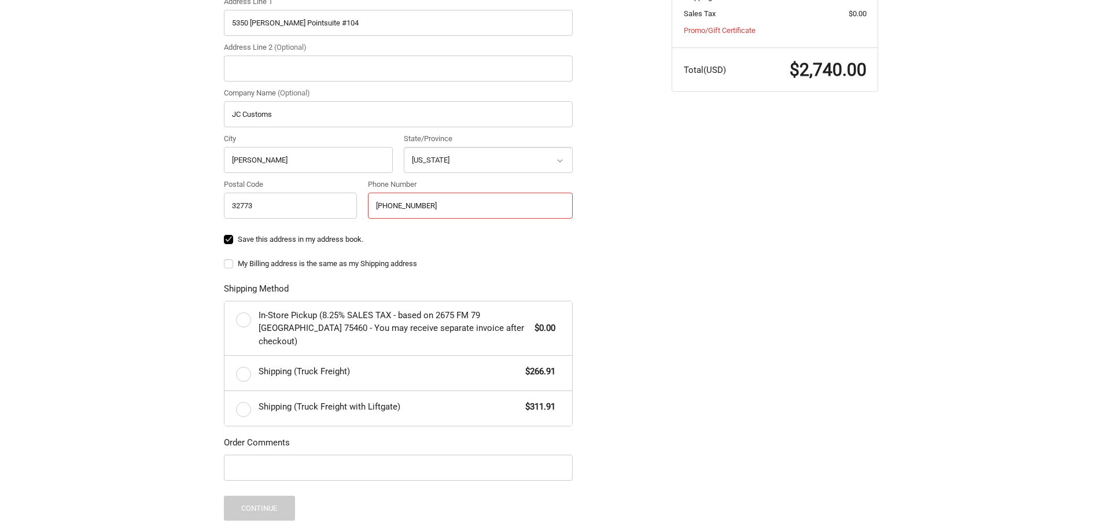
type input "(407) 754-5373"
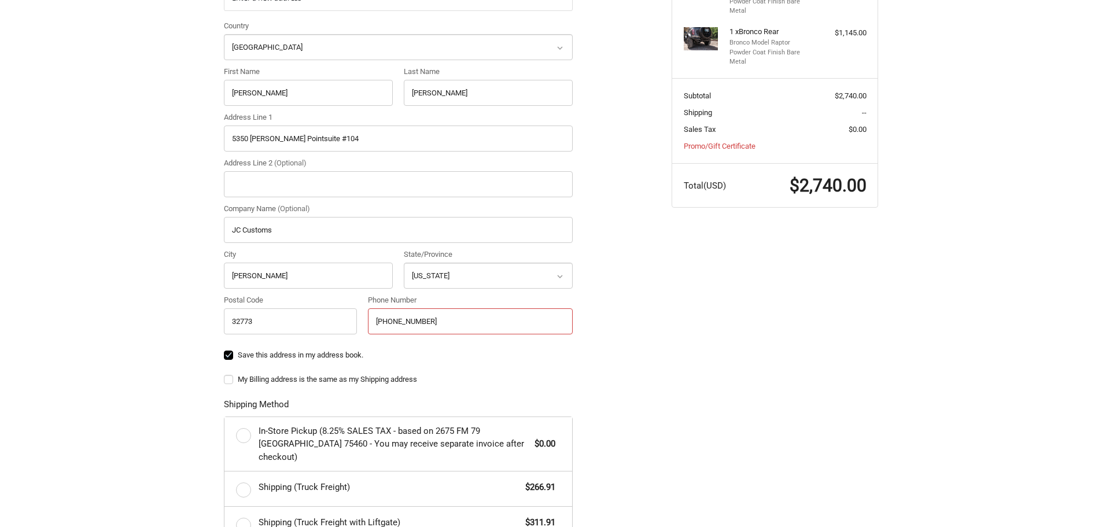
scroll to position [0, 0]
